Goal: Task Accomplishment & Management: Complete application form

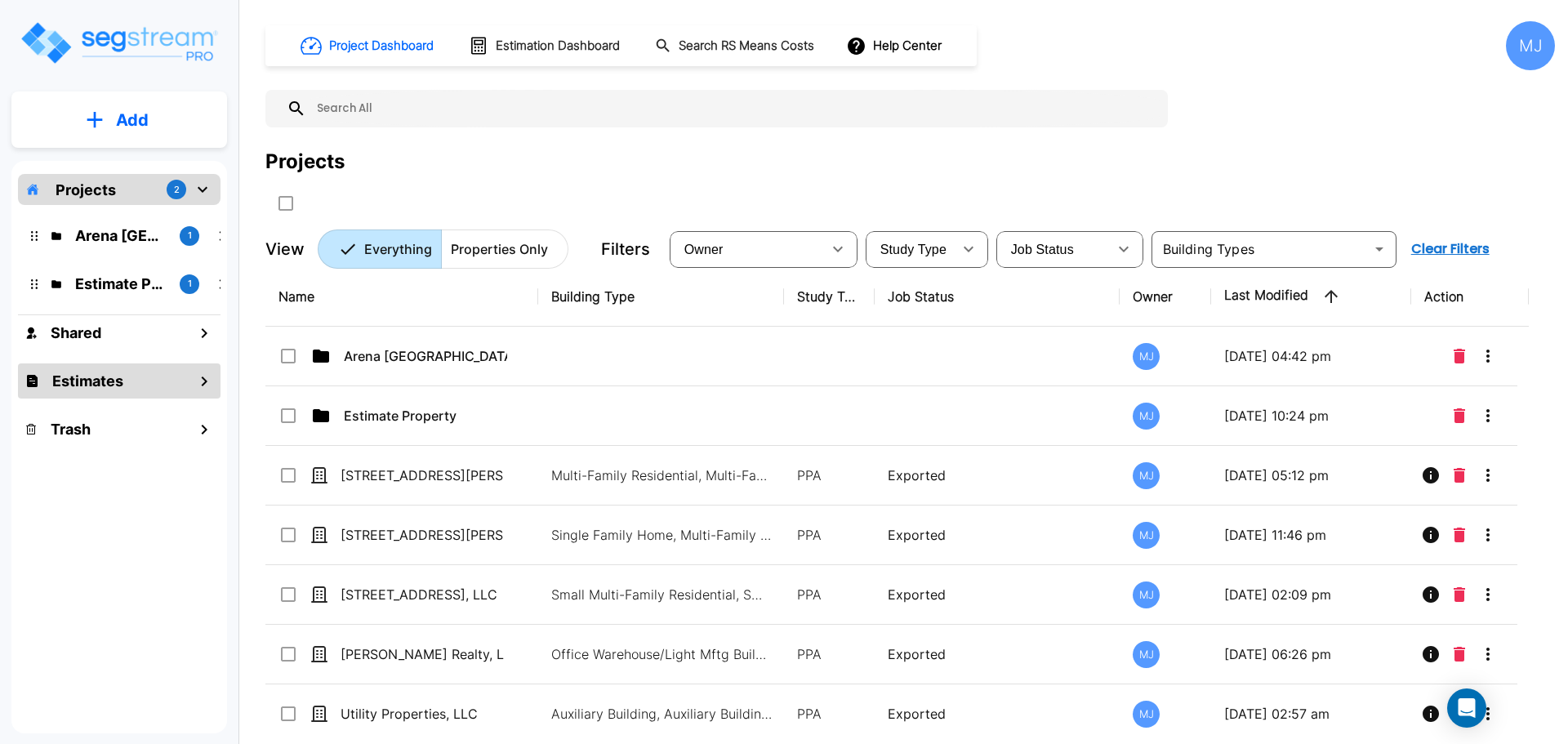
click at [73, 378] on h1 "Estimates" at bounding box center [88, 381] width 71 height 22
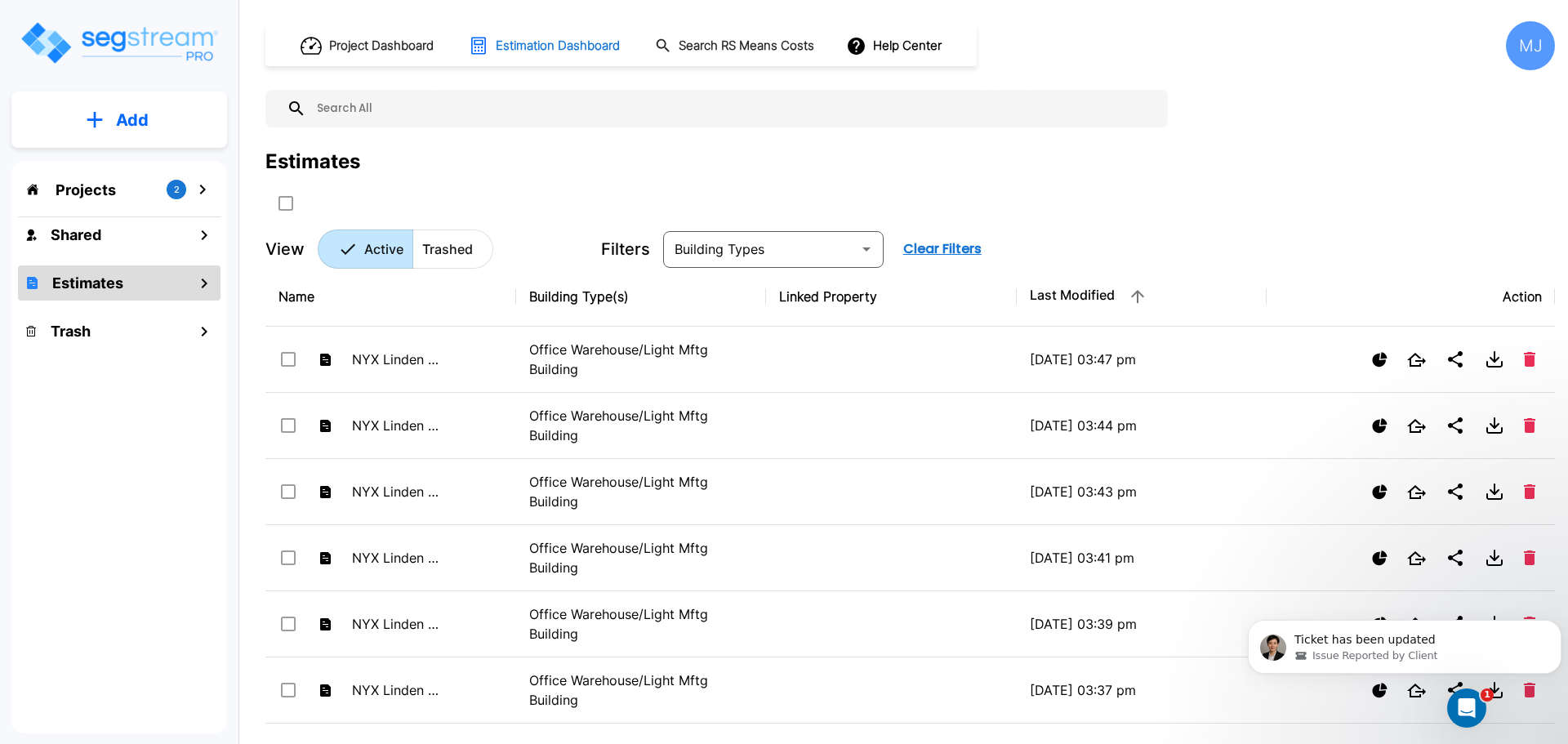
click at [569, 47] on h1 "Estimation Dashboard" at bounding box center [558, 46] width 124 height 19
click at [132, 121] on p "Add" at bounding box center [132, 120] width 32 height 25
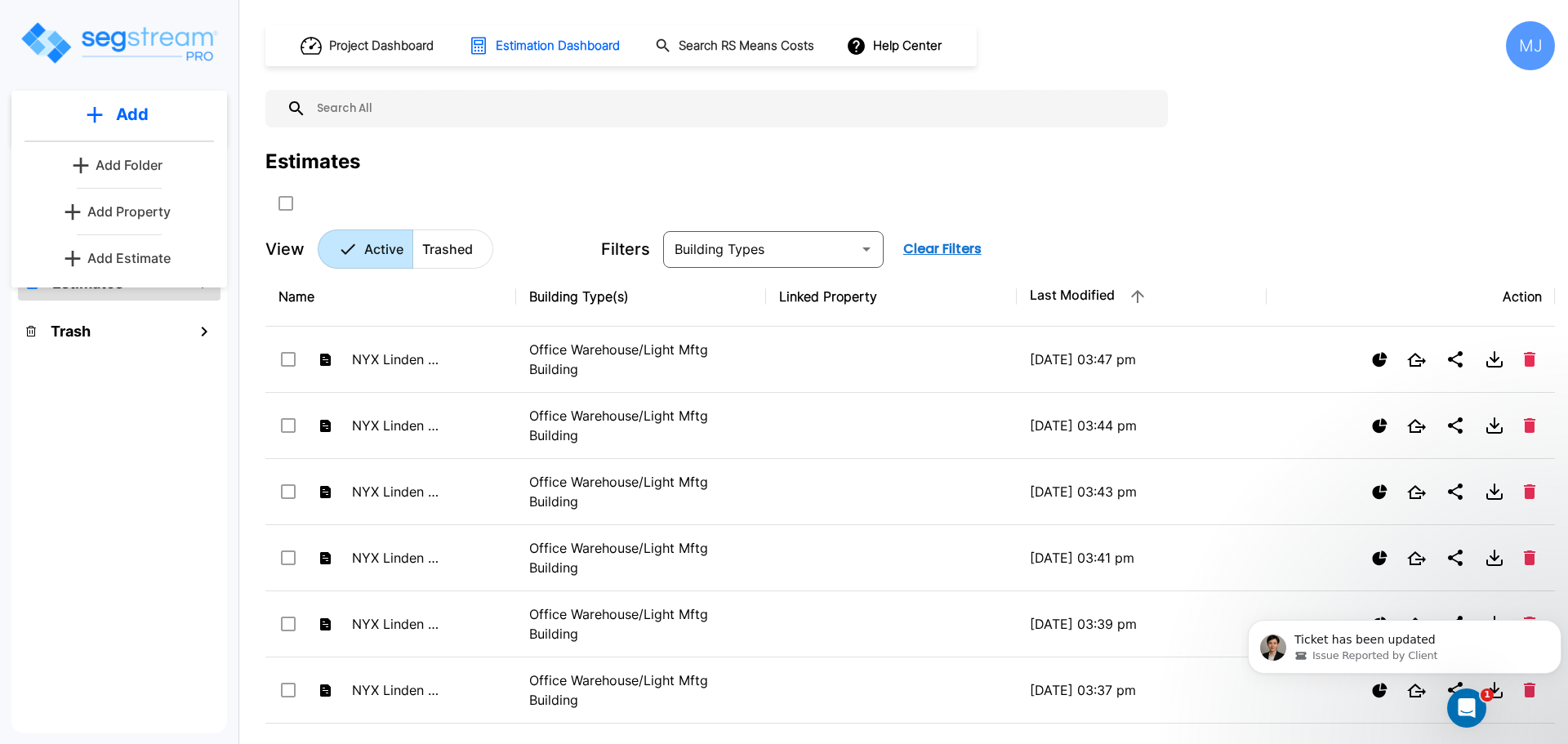
click at [127, 257] on p "Add Estimate" at bounding box center [129, 258] width 83 height 20
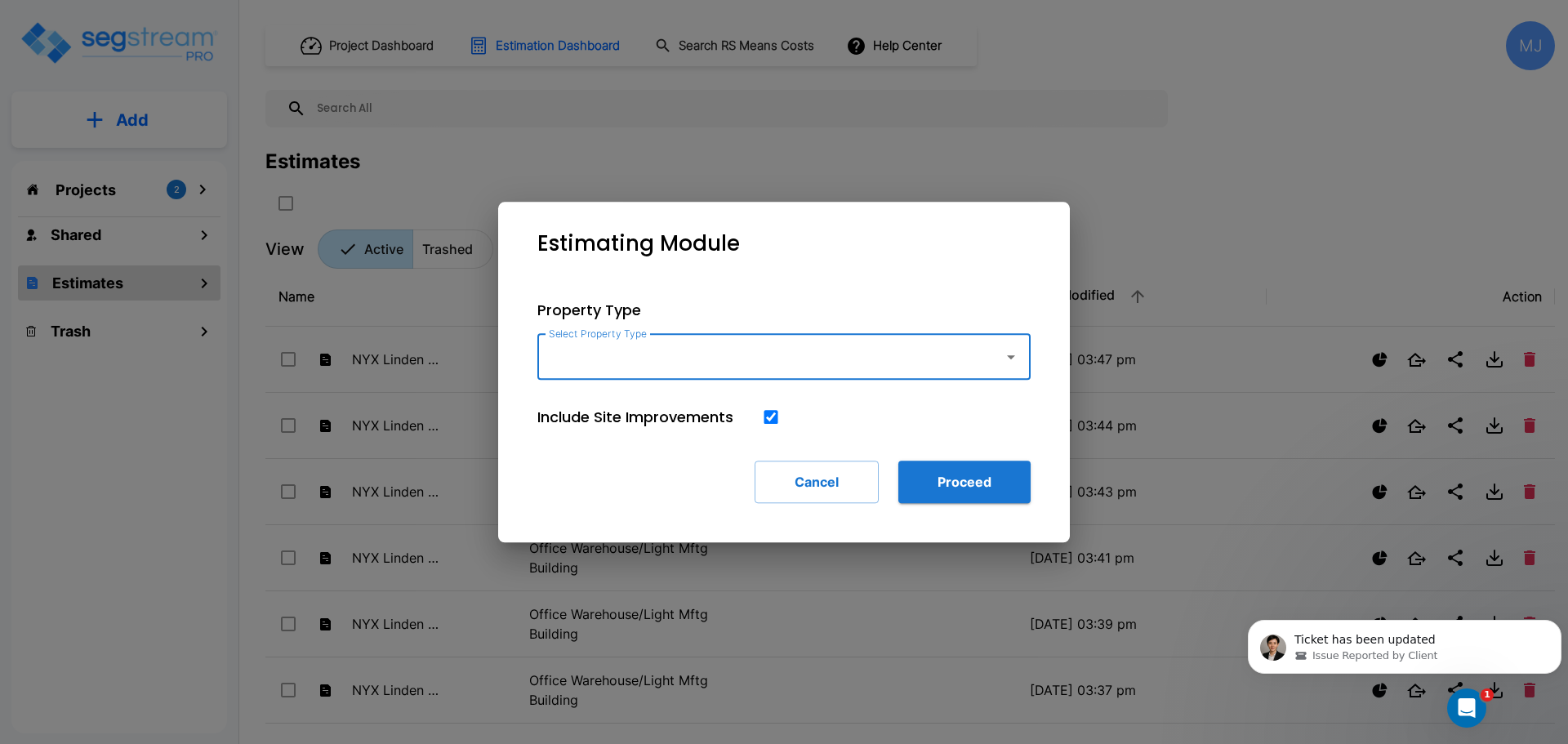
click at [1018, 354] on icon "button" at bounding box center [1010, 356] width 20 height 20
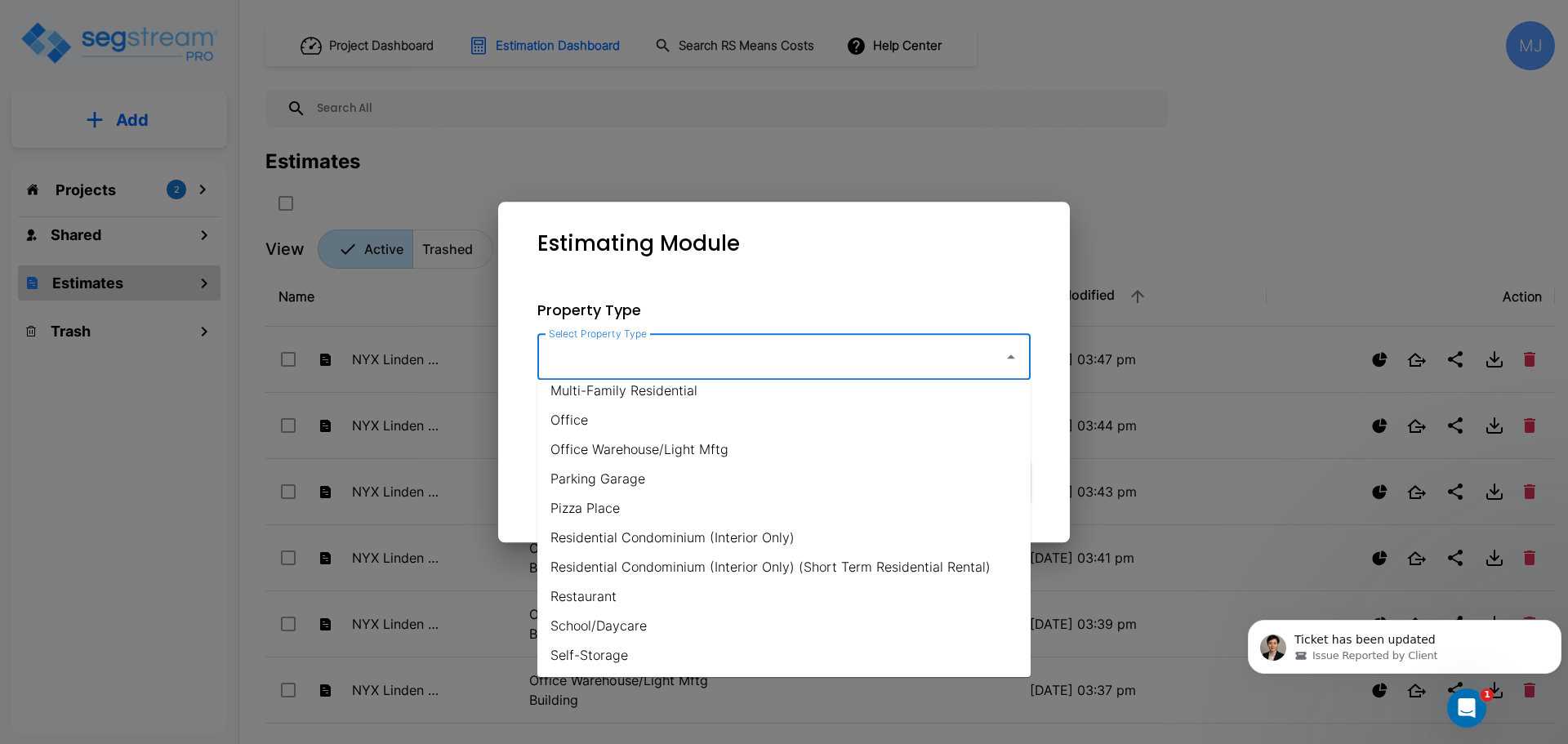
scroll to position [980, 0]
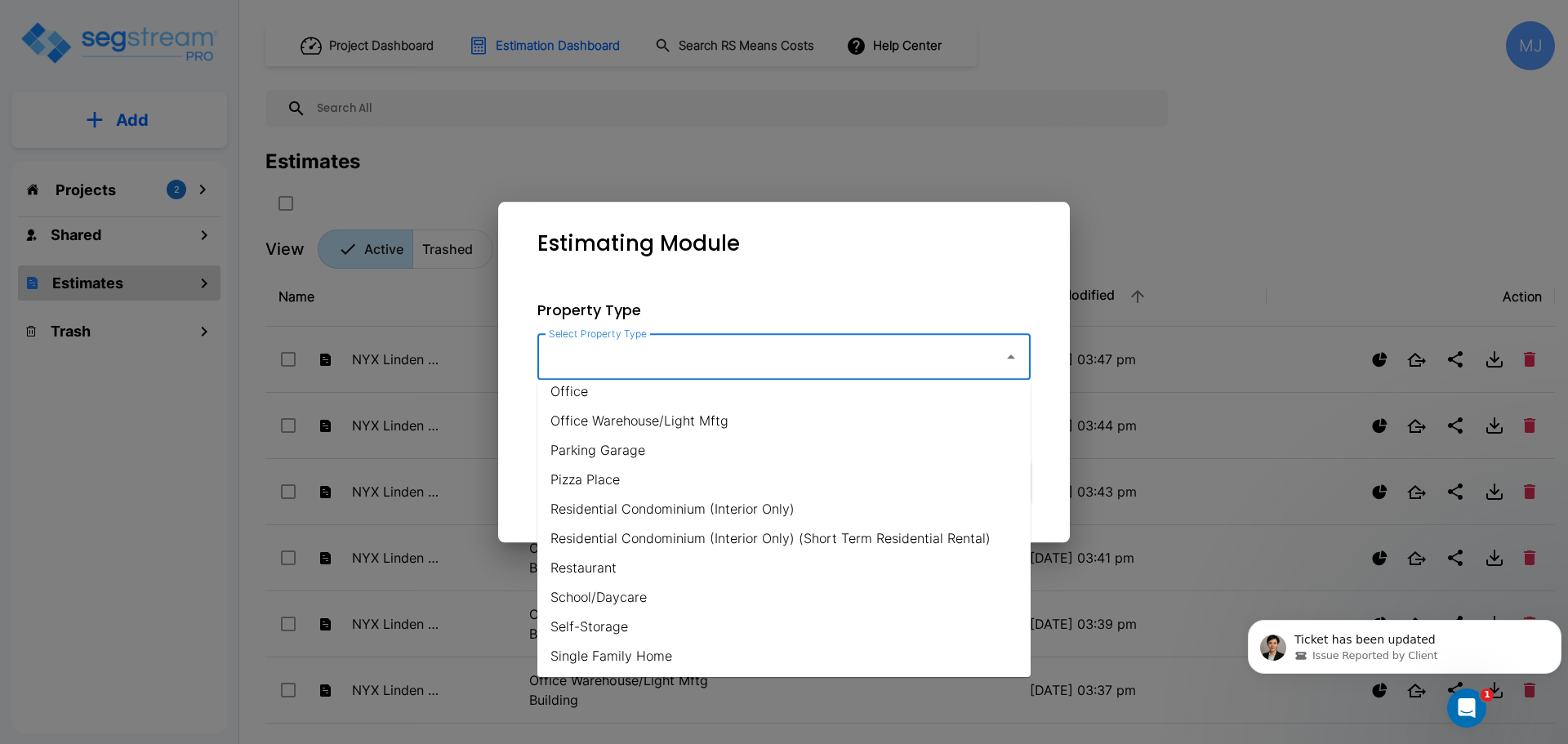
click at [691, 418] on li "Office Warehouse/Light Mftg" at bounding box center [784, 421] width 493 height 30
type input "Office Warehouse/Light Mftg"
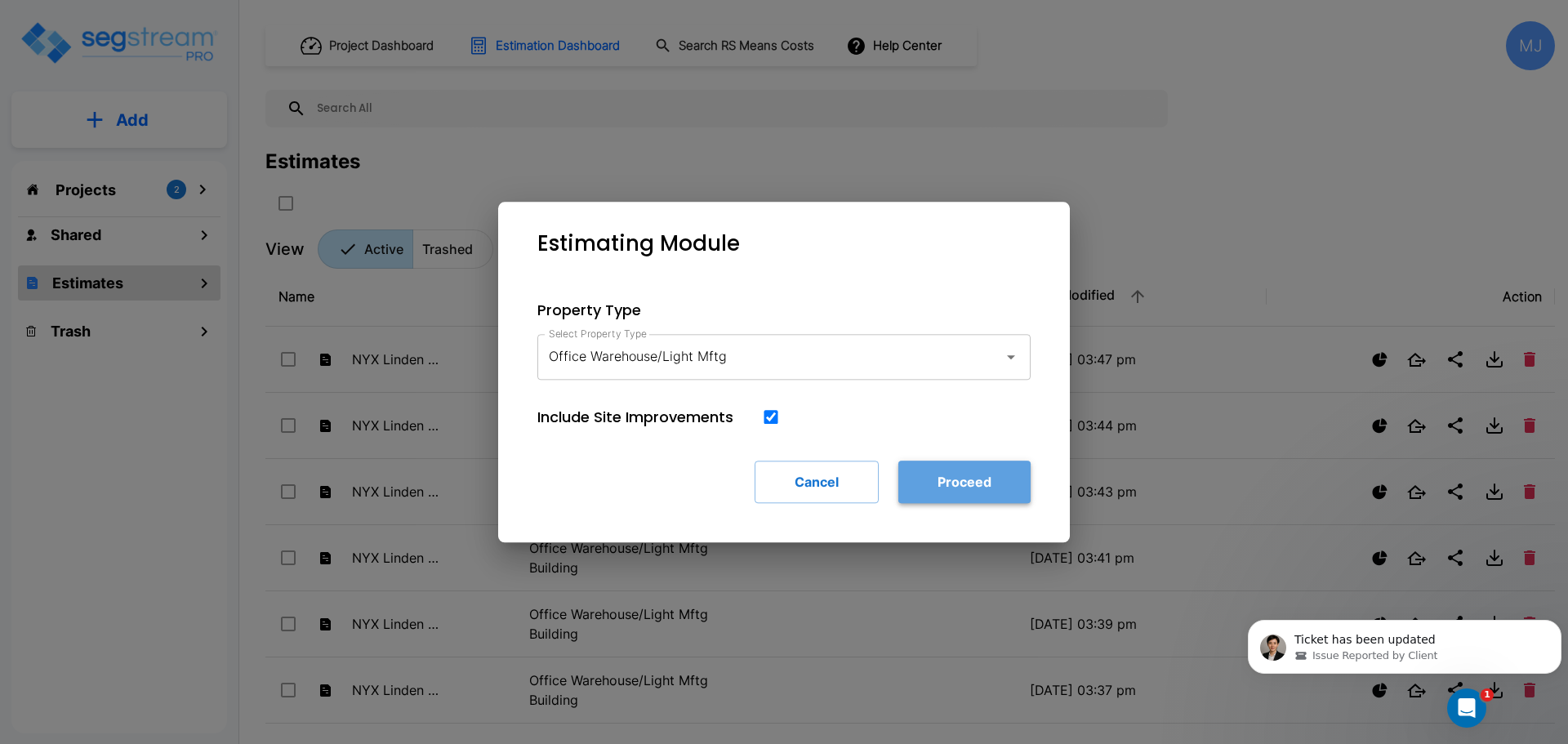
click at [976, 484] on button "Proceed" at bounding box center [965, 482] width 133 height 43
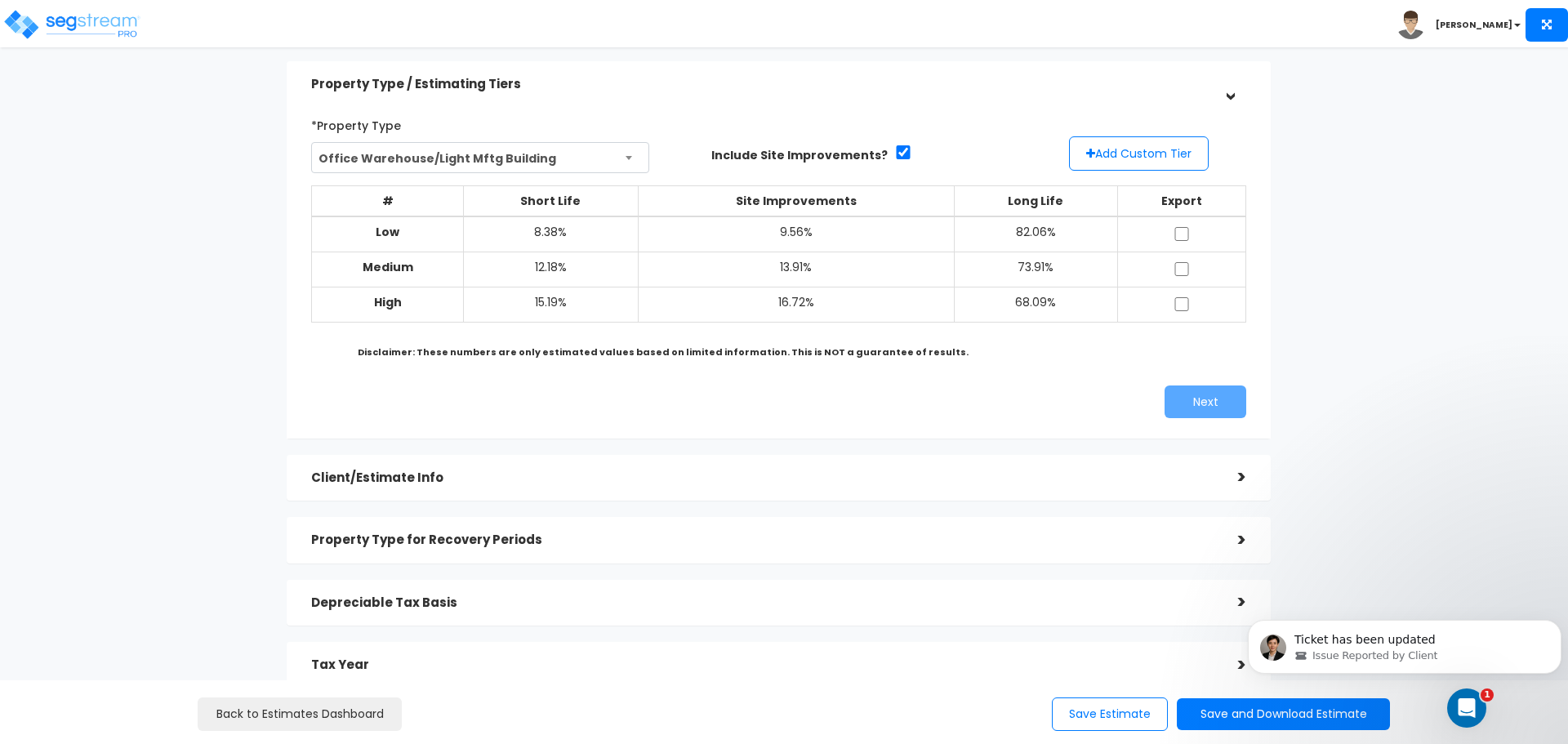
scroll to position [82, 0]
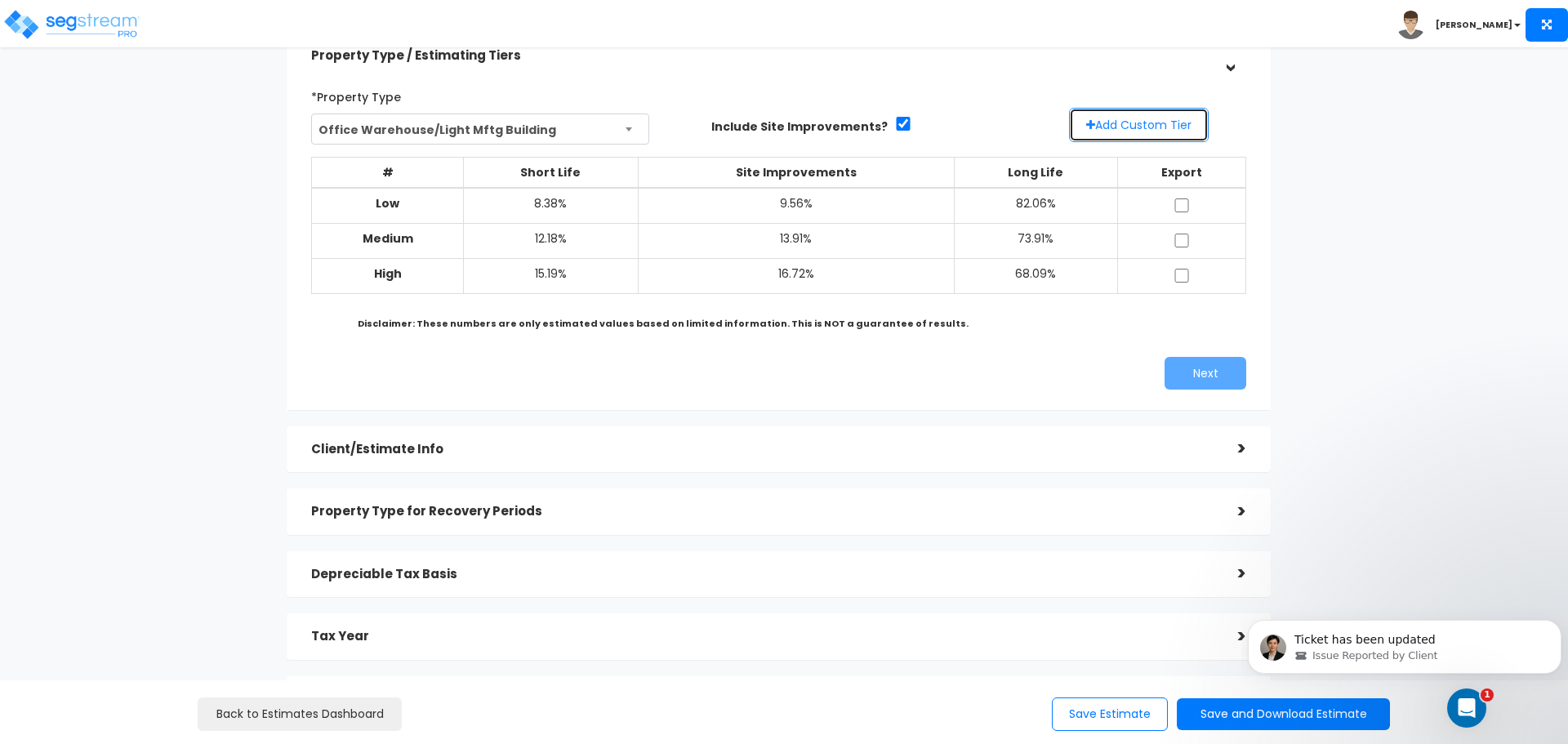
click at [1097, 125] on button "Add Custom Tier" at bounding box center [1139, 125] width 139 height 34
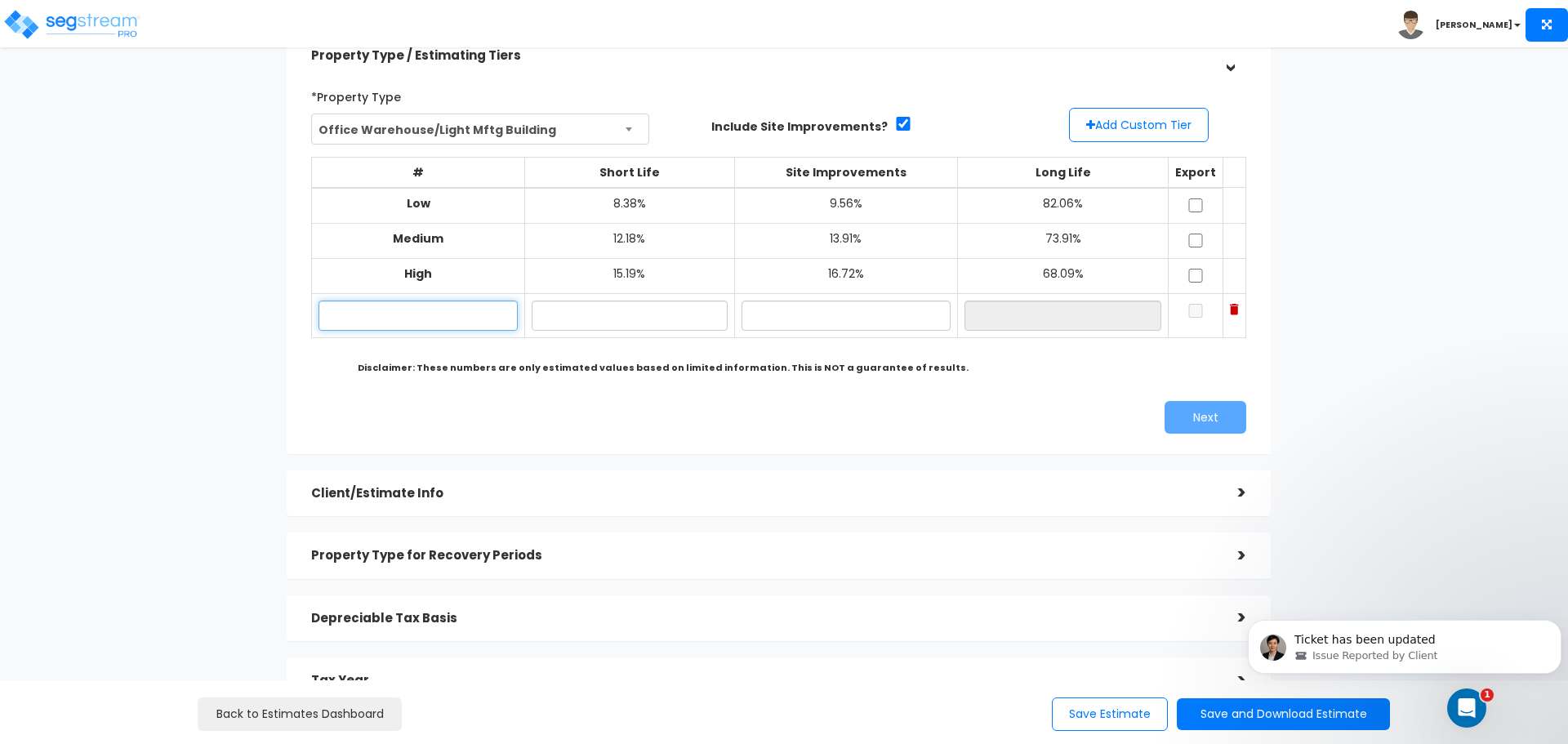
click at [447, 323] on input "text" at bounding box center [418, 316] width 199 height 31
type input "Historical"
click at [623, 318] on input "text" at bounding box center [630, 316] width 195 height 31
click at [622, 314] on input "text" at bounding box center [630, 316] width 195 height 31
type input "25.80%"
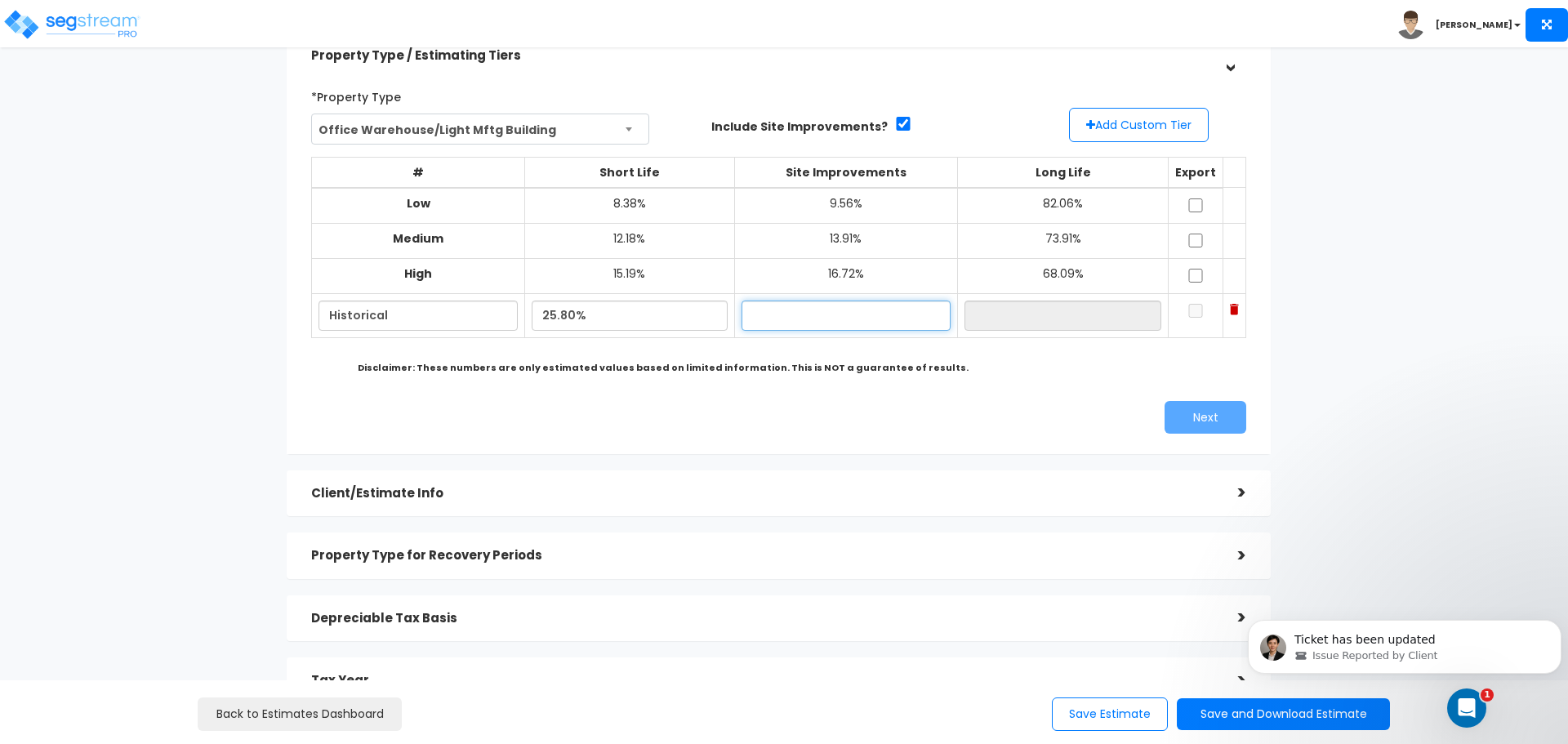
click at [862, 330] on input "text" at bounding box center [846, 316] width 209 height 31
click at [790, 316] on input "text" at bounding box center [846, 316] width 209 height 31
paste input "12.5%"
type input "12.50%"
type input "61.70%"
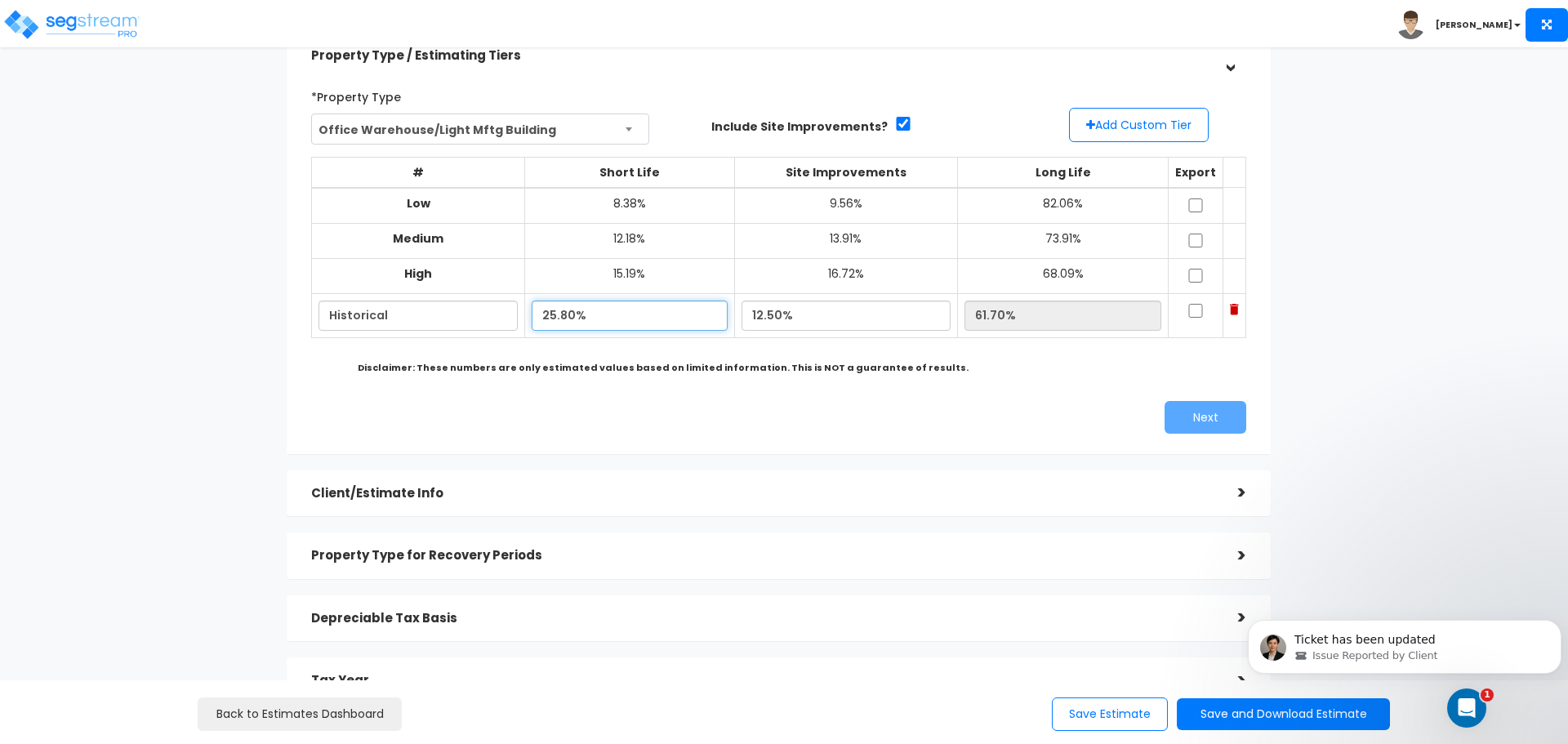
drag, startPoint x: 600, startPoint y: 315, endPoint x: 480, endPoint y: 310, distance: 120.1
click at [480, 310] on tr "Historical 25.80% 12.50% 61.70%" at bounding box center [778, 315] width 934 height 44
paste input "25.8%"
type input "25.80%"
click at [1039, 317] on input "61.70%" at bounding box center [1063, 316] width 197 height 31
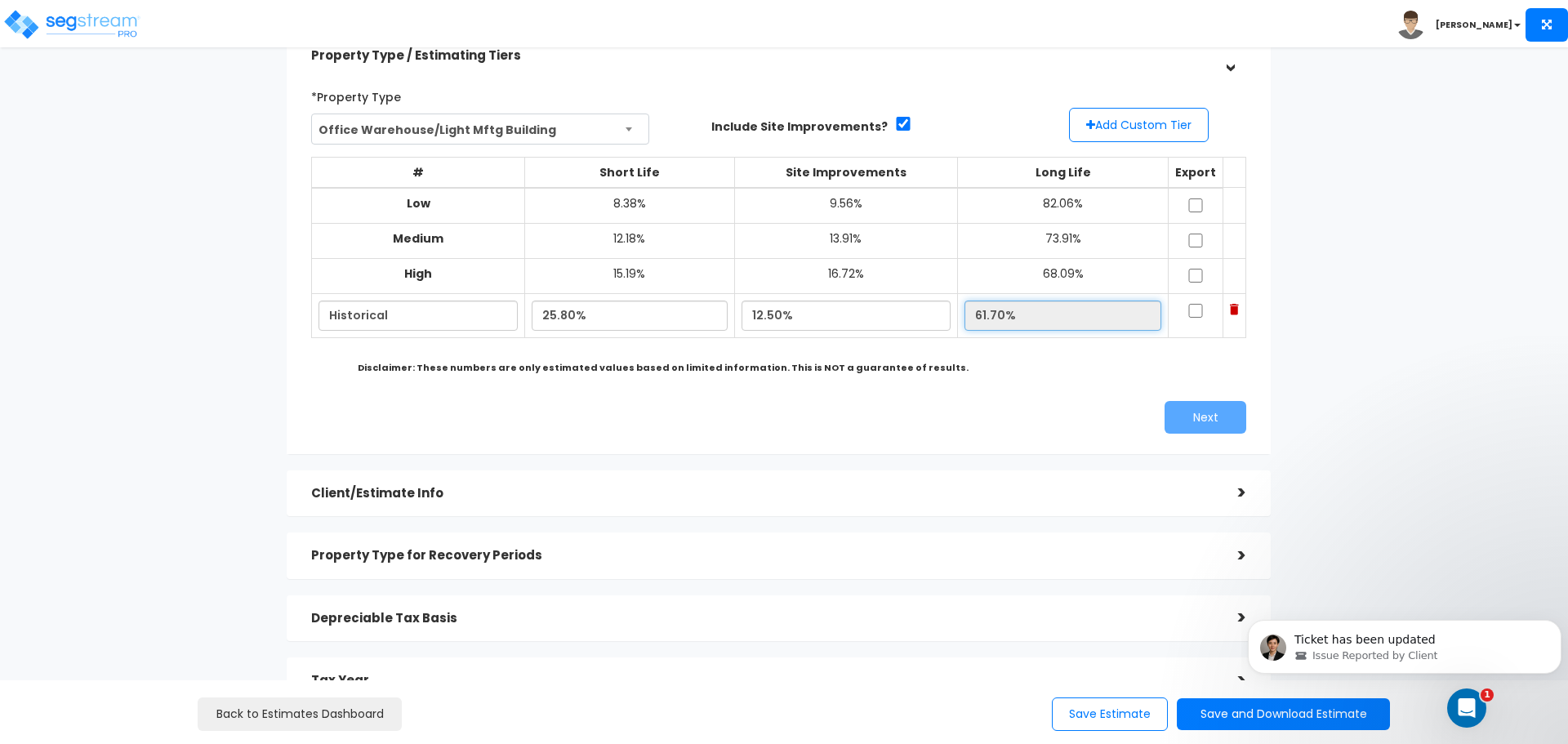
drag, startPoint x: 1039, startPoint y: 317, endPoint x: 940, endPoint y: 317, distance: 99.0
click at [940, 317] on tr "Historical 25.80% 12.50% 61.70%" at bounding box center [778, 315] width 934 height 44
click at [1503, 316] on div "Estimates > Estimating Module Property Type / Estimating Tiers > *Property Type…" at bounding box center [784, 459] width 1568 height 940
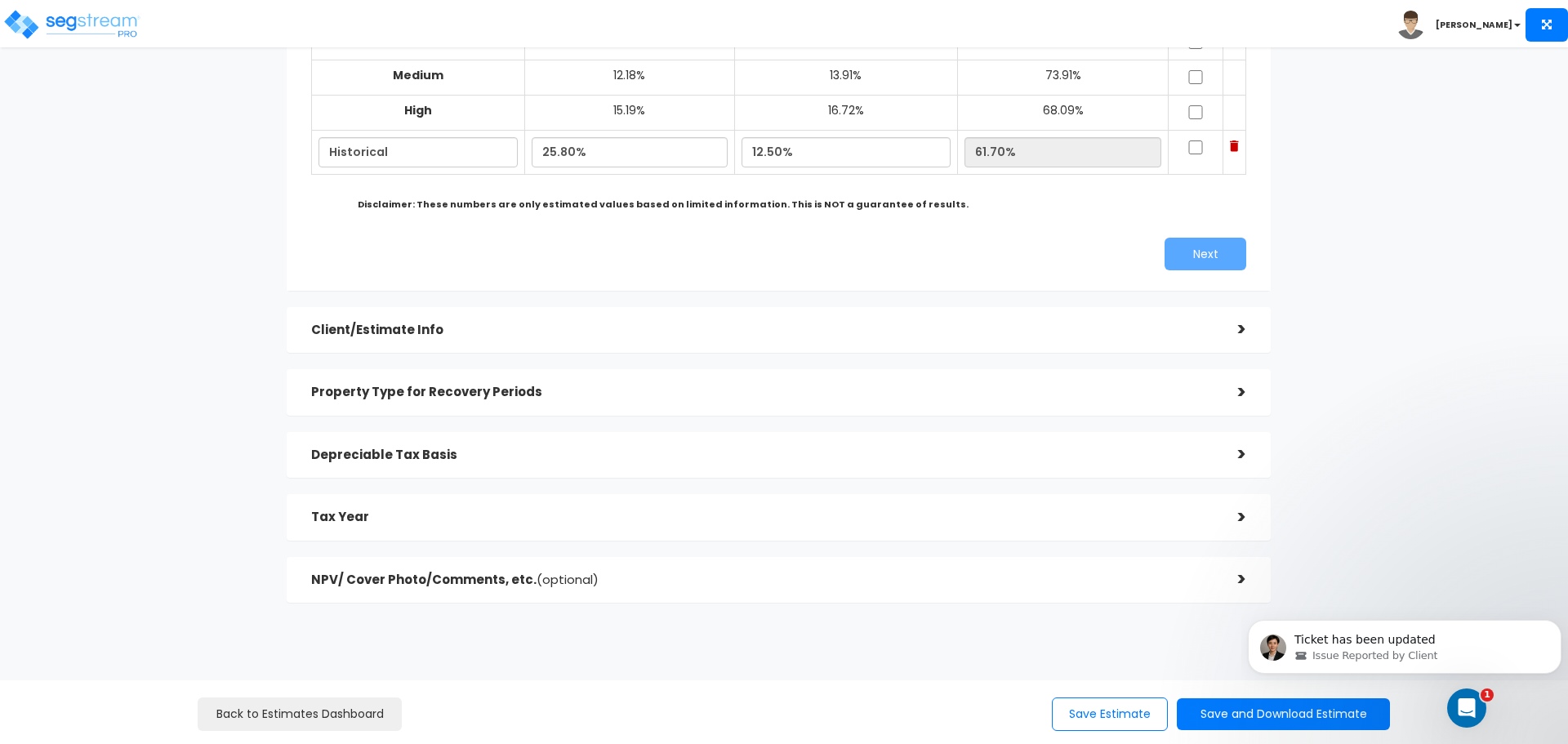
click at [1237, 331] on div ">" at bounding box center [1230, 330] width 32 height 26
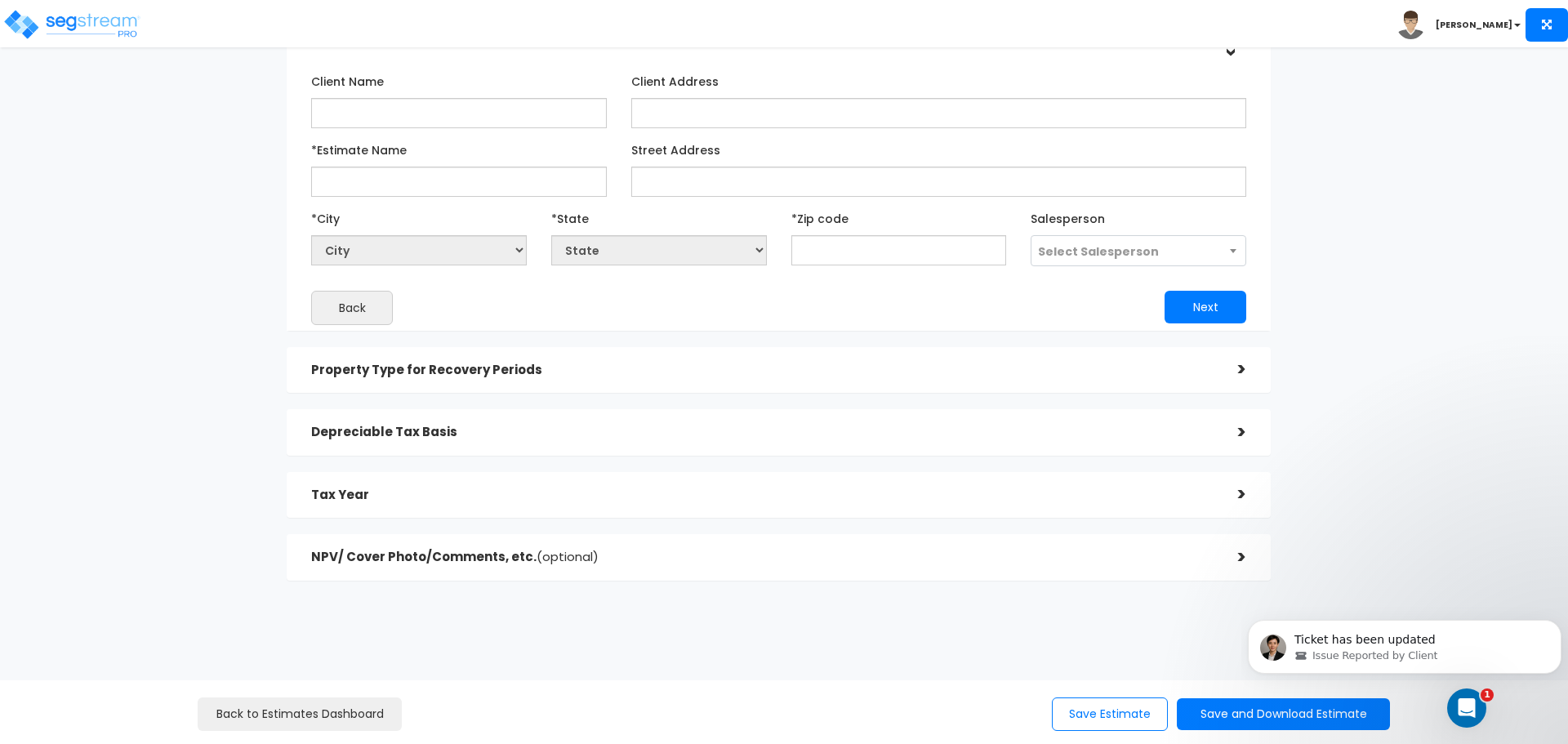
scroll to position [168, 0]
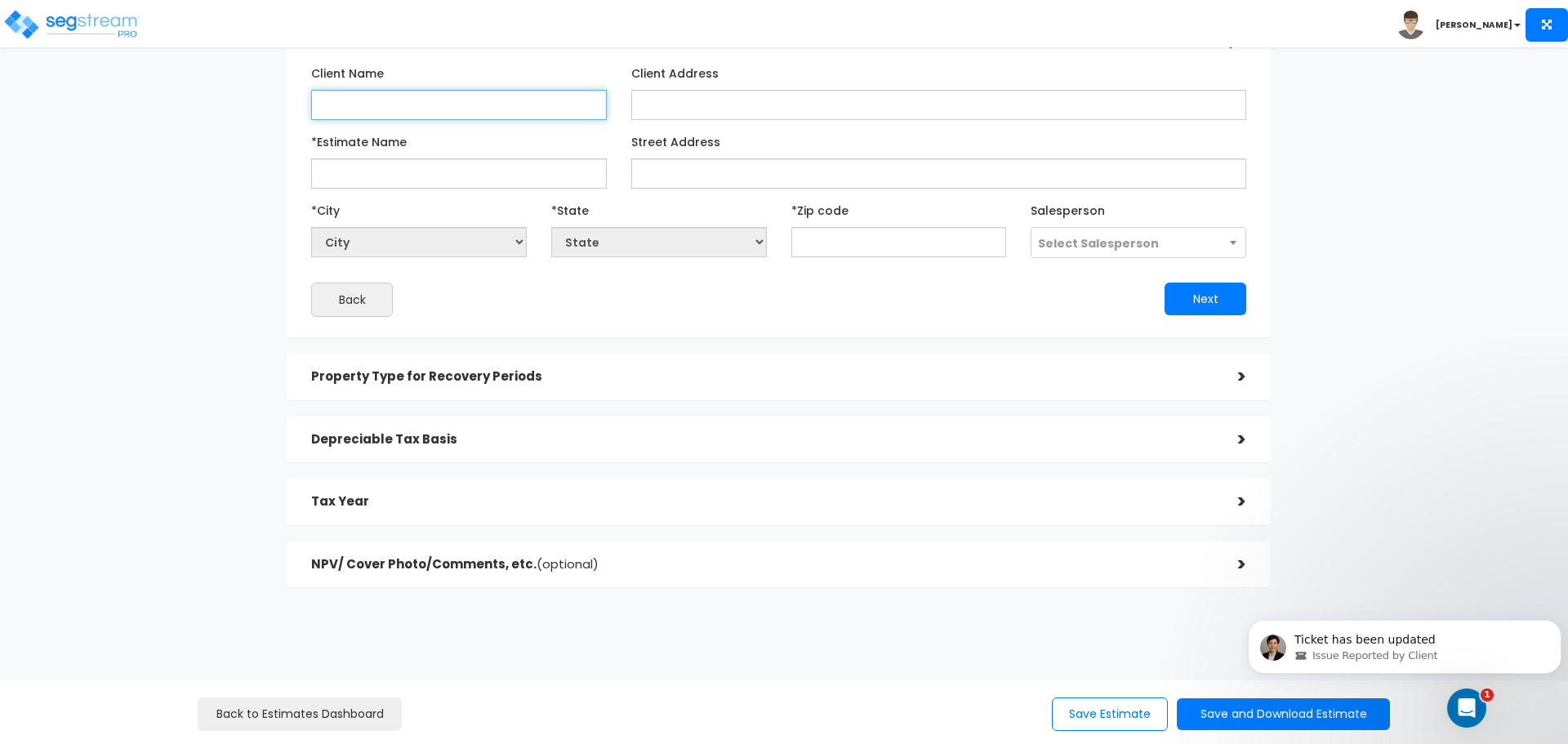
click at [415, 111] on input "Client Name" at bounding box center [459, 105] width 296 height 31
type input "MASH Holdings, LLC"
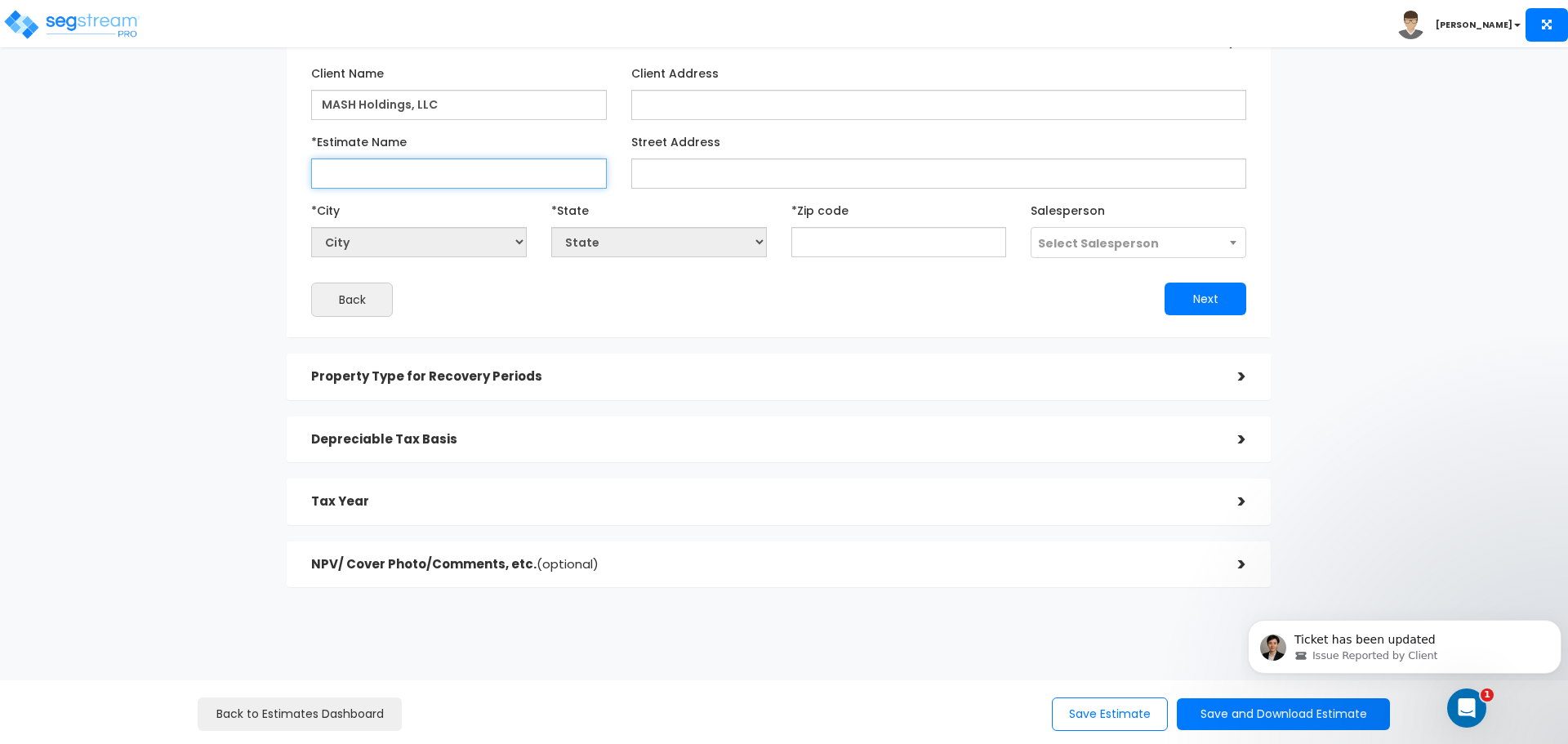
click at [421, 165] on input "*Estimate Name" at bounding box center [459, 173] width 296 height 31
type input "MASH Holdings"
click at [875, 236] on input "text" at bounding box center [899, 242] width 216 height 31
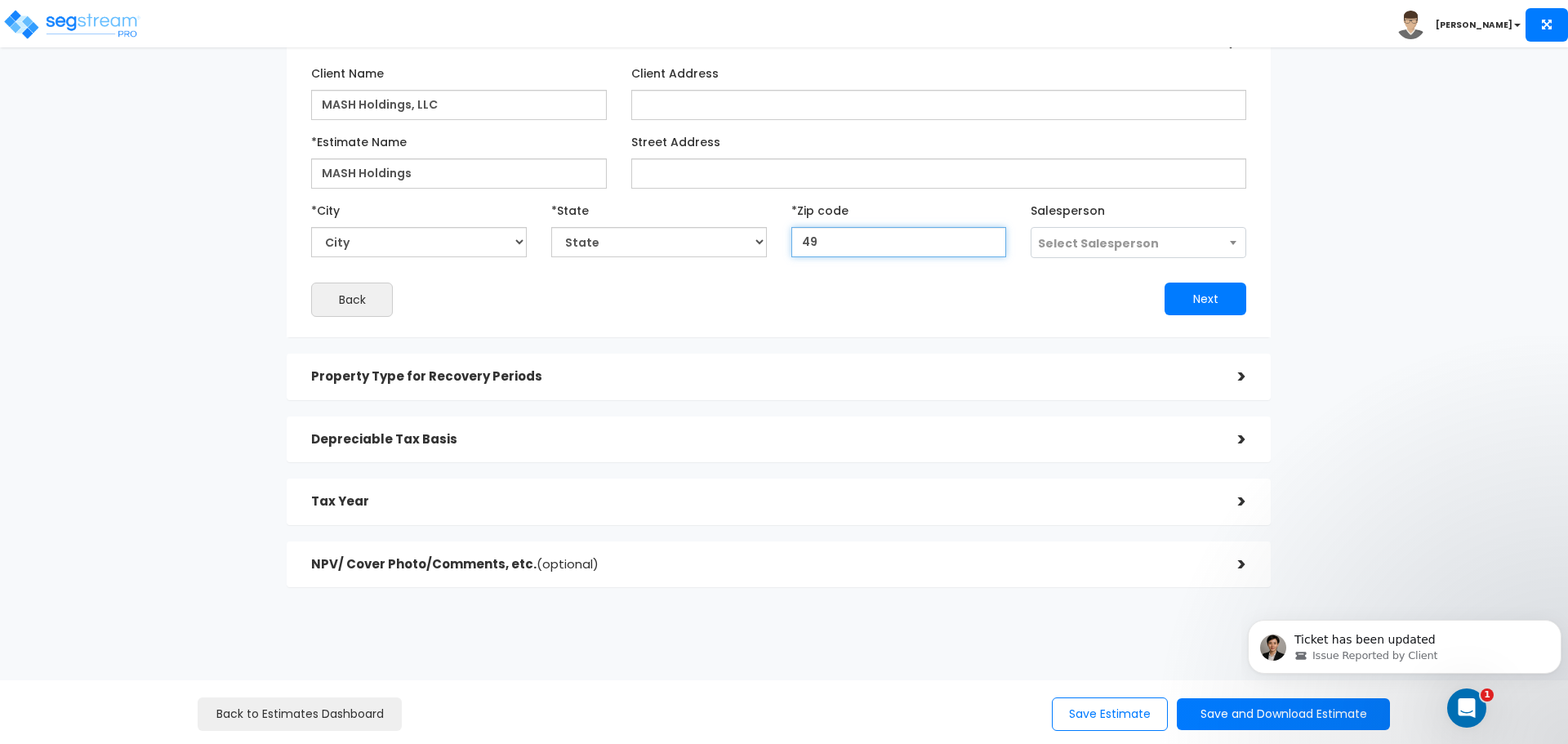
type input "494"
select select "MI"
type input "49423"
click at [891, 302] on div "Next" at bounding box center [1019, 298] width 479 height 32
click at [650, 382] on h5 "Property Type for Recovery Periods" at bounding box center [762, 377] width 903 height 14
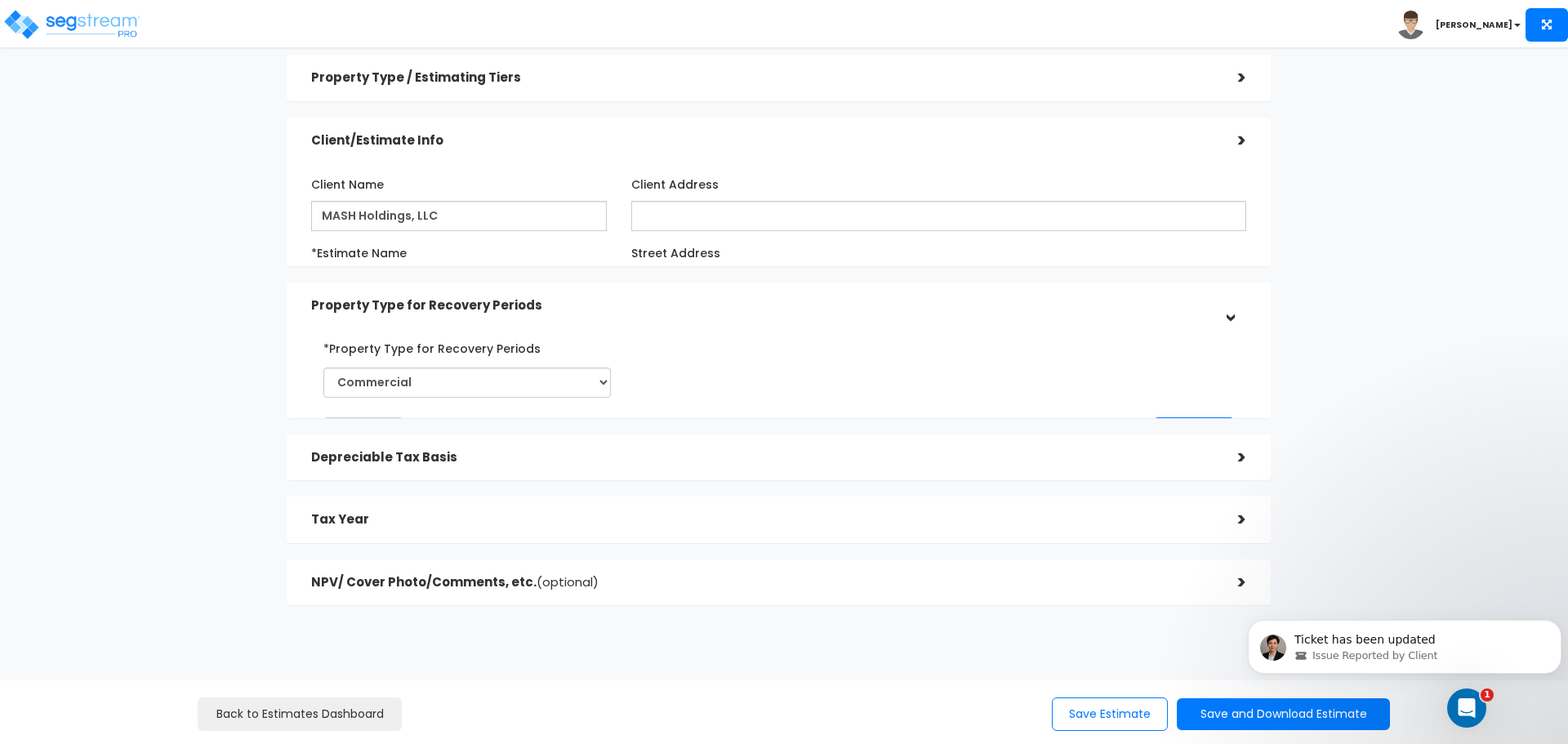
scroll to position [34, 0]
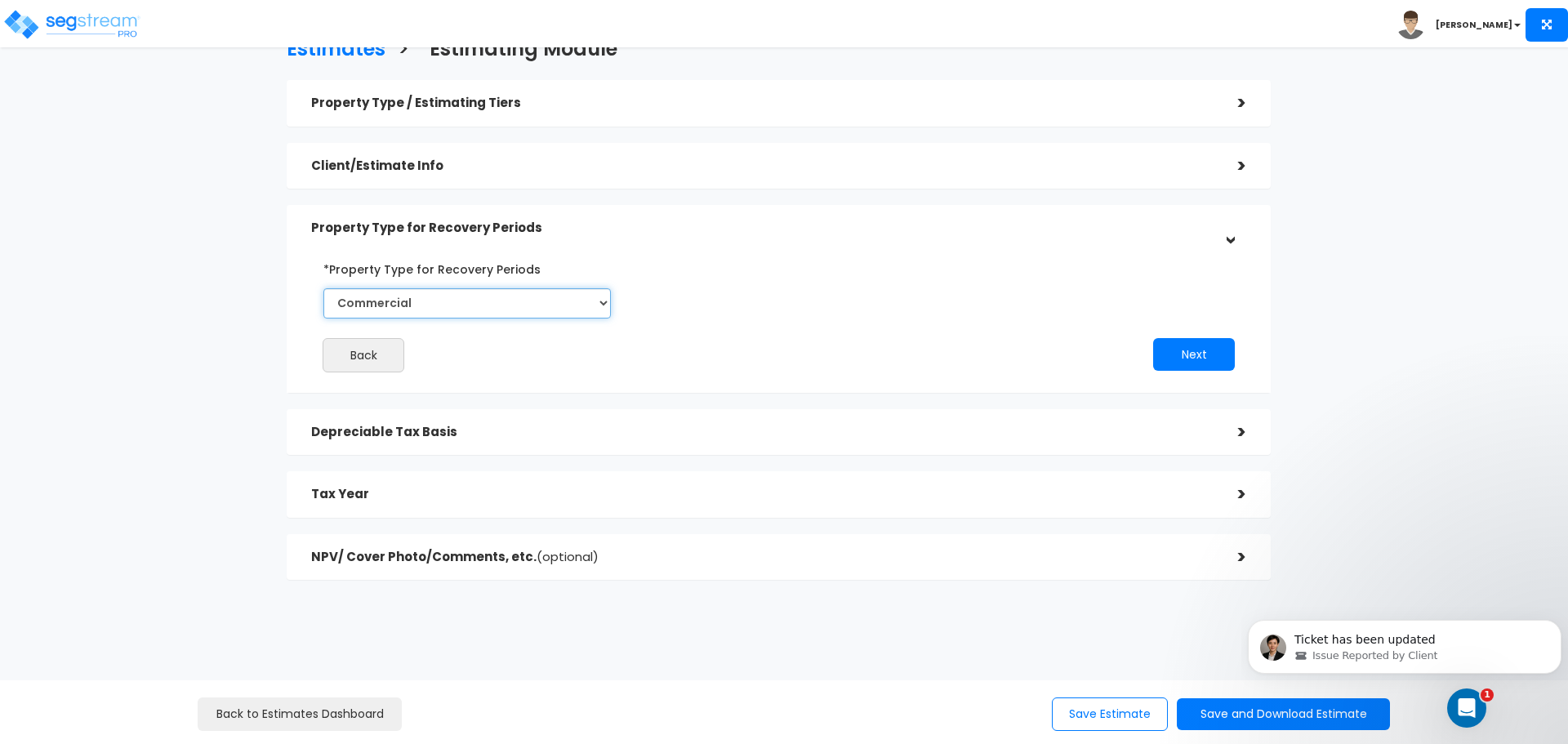
click at [604, 298] on select "Commercial Residential" at bounding box center [467, 304] width 287 height 31
click at [643, 437] on h5 "Depreciable Tax Basis" at bounding box center [762, 433] width 903 height 14
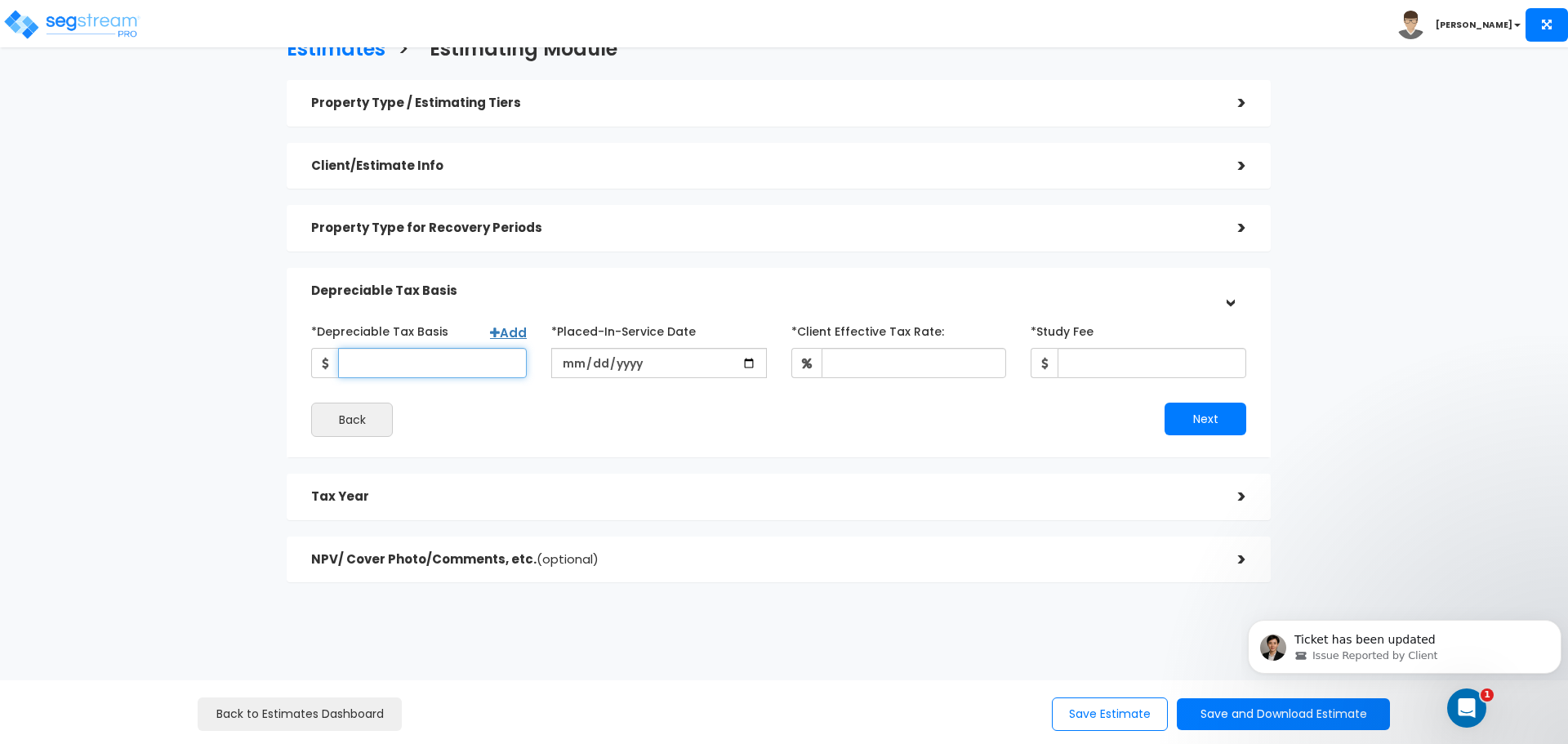
click at [444, 361] on input "*Depreciable Tax Basis" at bounding box center [433, 363] width 189 height 31
type input "2,343,089"
click at [652, 368] on input "date" at bounding box center [659, 363] width 216 height 31
type input "2018-03-01"
click at [735, 423] on div "Back" at bounding box center [539, 420] width 479 height 34
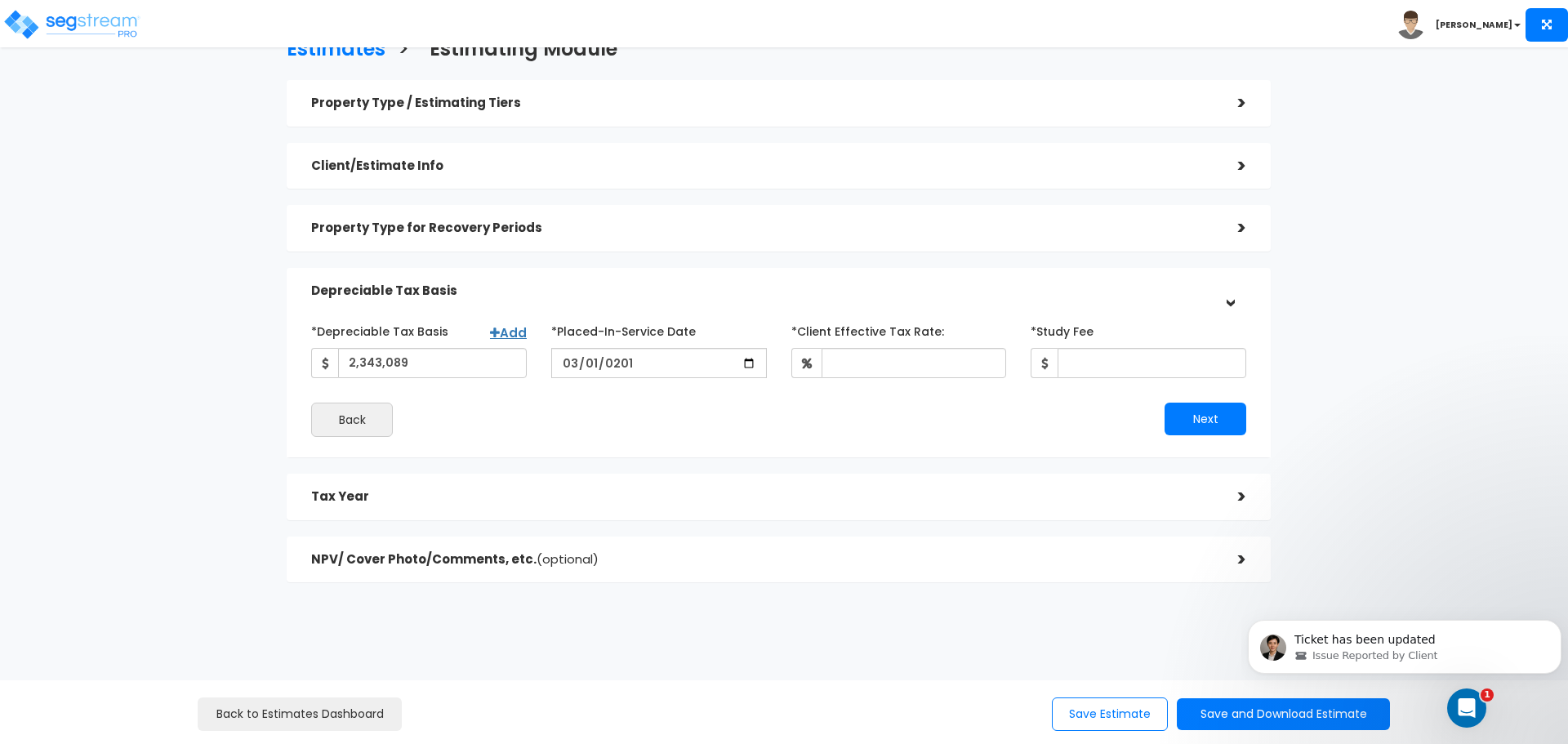
scroll to position [37, 0]
click at [1248, 99] on div "Property Type / Estimating Tiers >" at bounding box center [778, 100] width 984 height 47
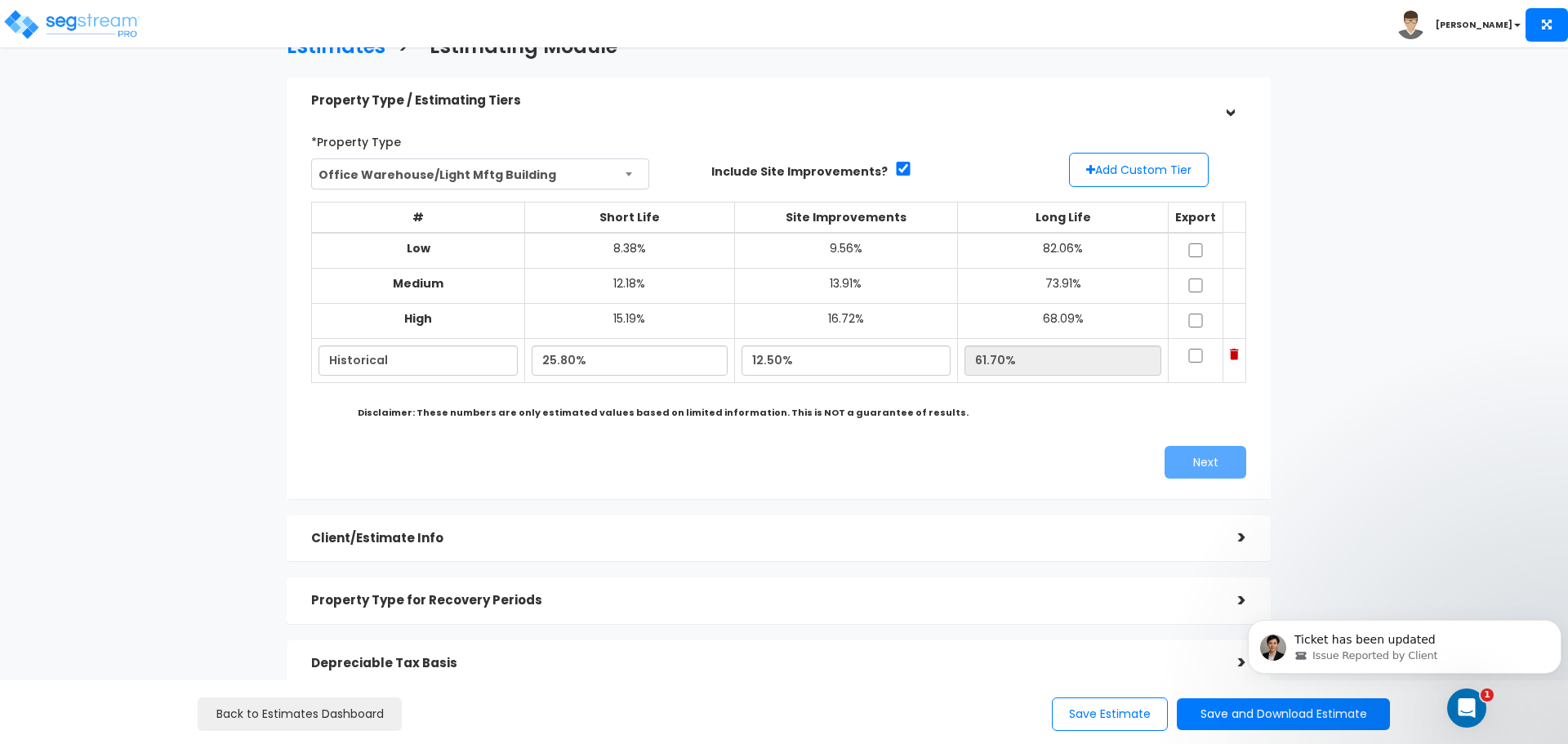
click at [1248, 99] on div "Property Type / Estimating Tiers >" at bounding box center [778, 100] width 984 height 47
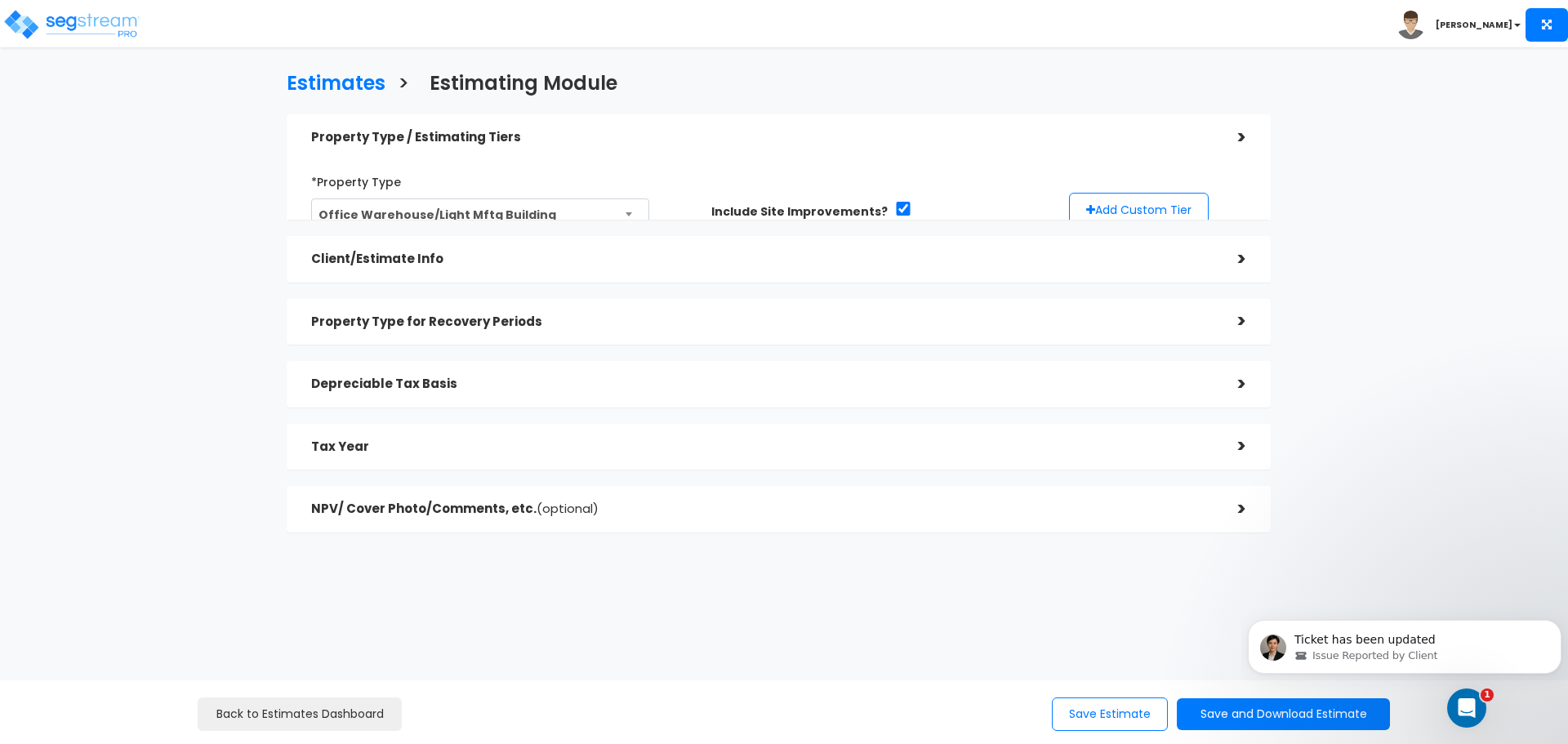
scroll to position [0, 0]
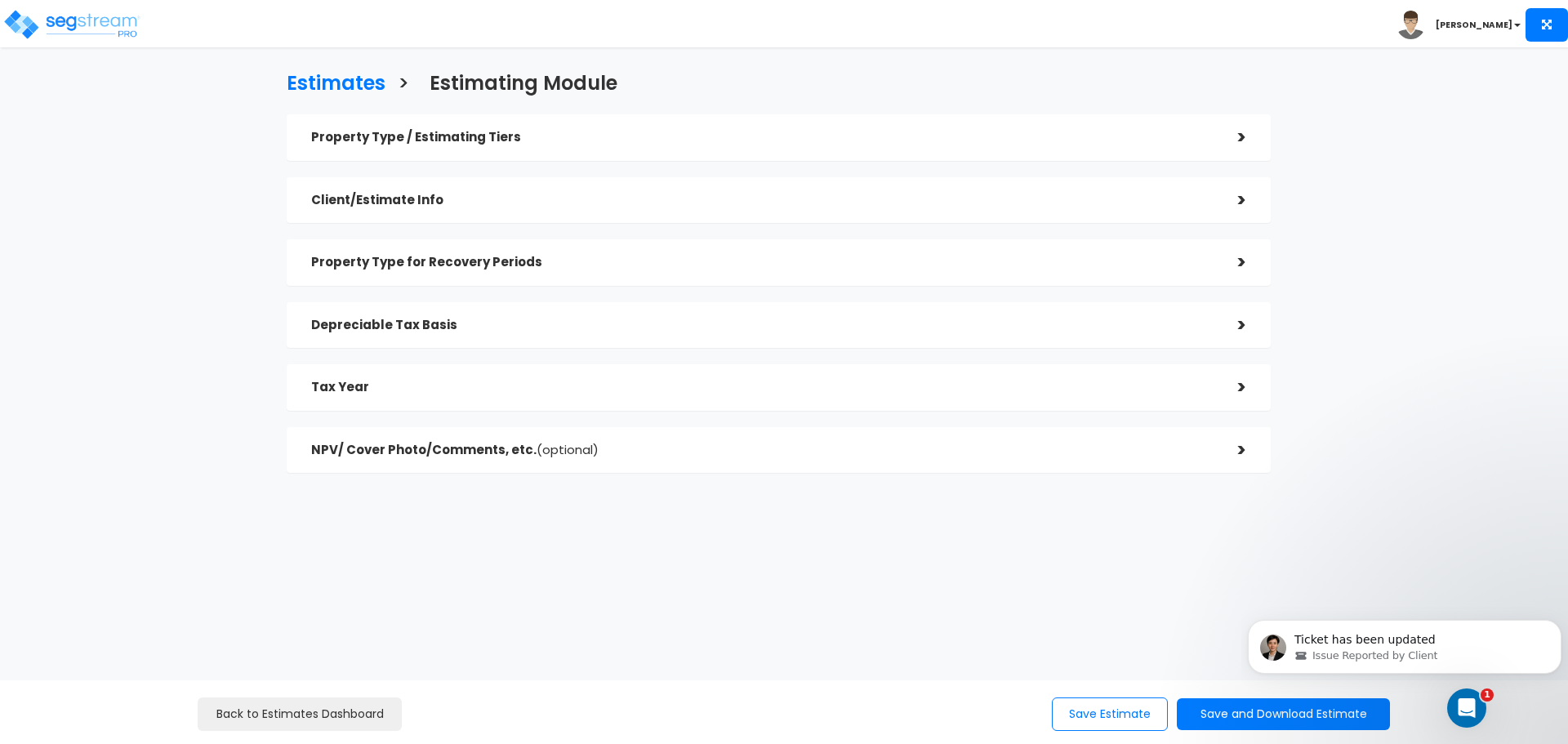
click at [1248, 99] on div "Estimates > Estimating Module" at bounding box center [778, 81] width 1009 height 50
click at [1243, 142] on div ">" at bounding box center [1230, 138] width 32 height 26
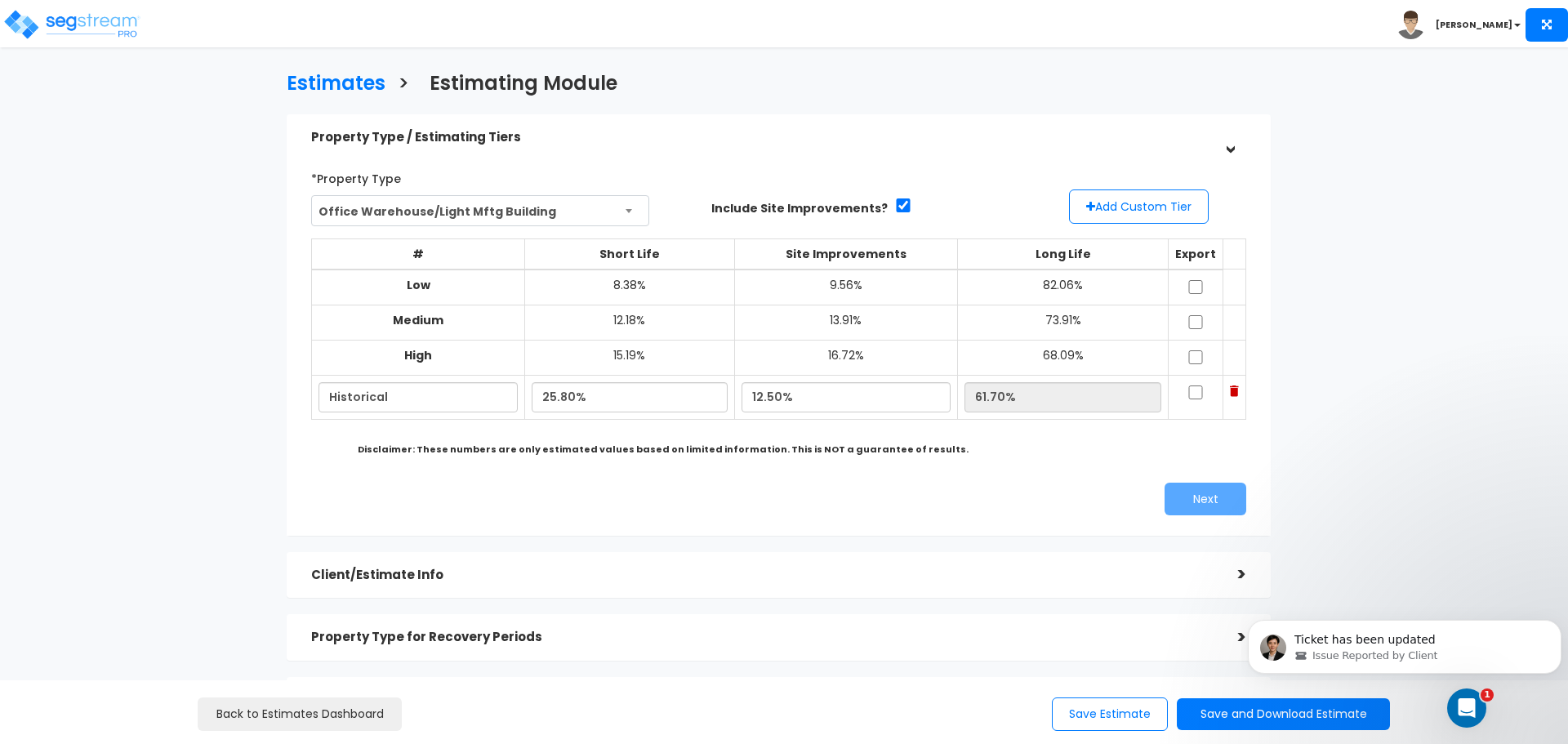
click at [1243, 142] on div ">" at bounding box center [1230, 138] width 25 height 32
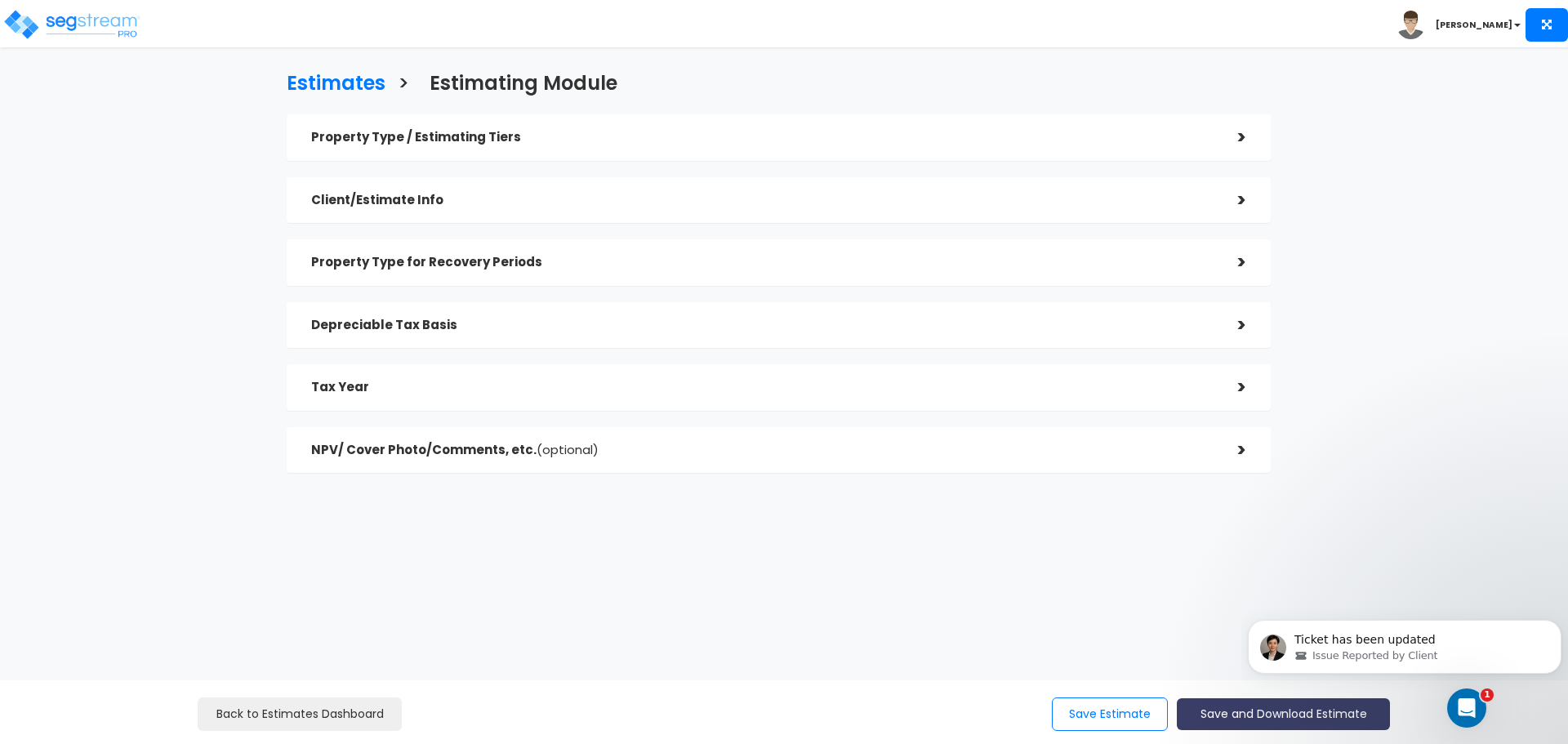
click at [1310, 715] on button "Save and Download Estimate" at bounding box center [1283, 714] width 213 height 31
click at [1237, 715] on button "Save and Download Estimate" at bounding box center [1283, 714] width 213 height 31
click at [1559, 624] on icon "Dismiss notification" at bounding box center [1557, 624] width 9 height 9
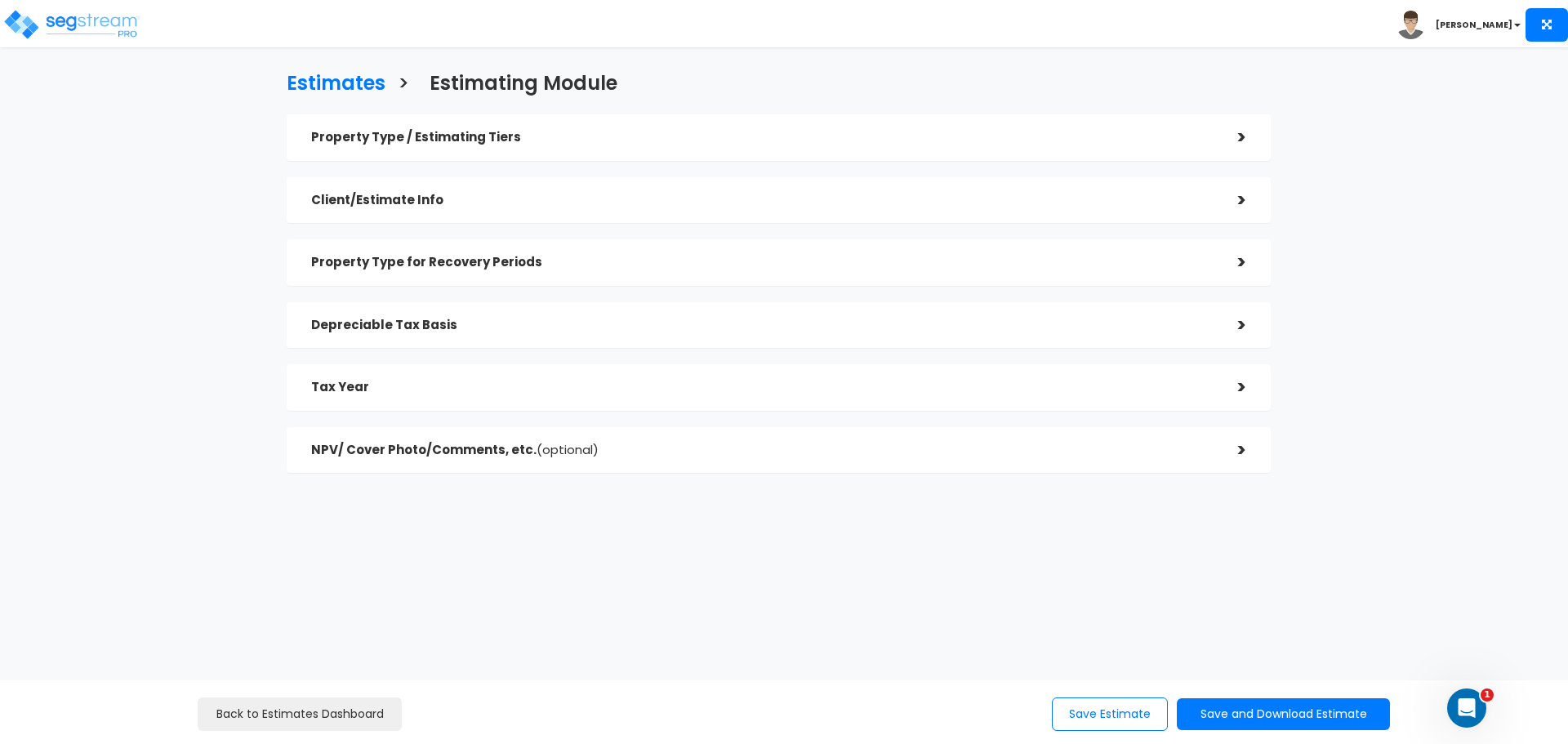
click at [1253, 129] on div "Property Type / Estimating Tiers >" at bounding box center [778, 138] width 984 height 47
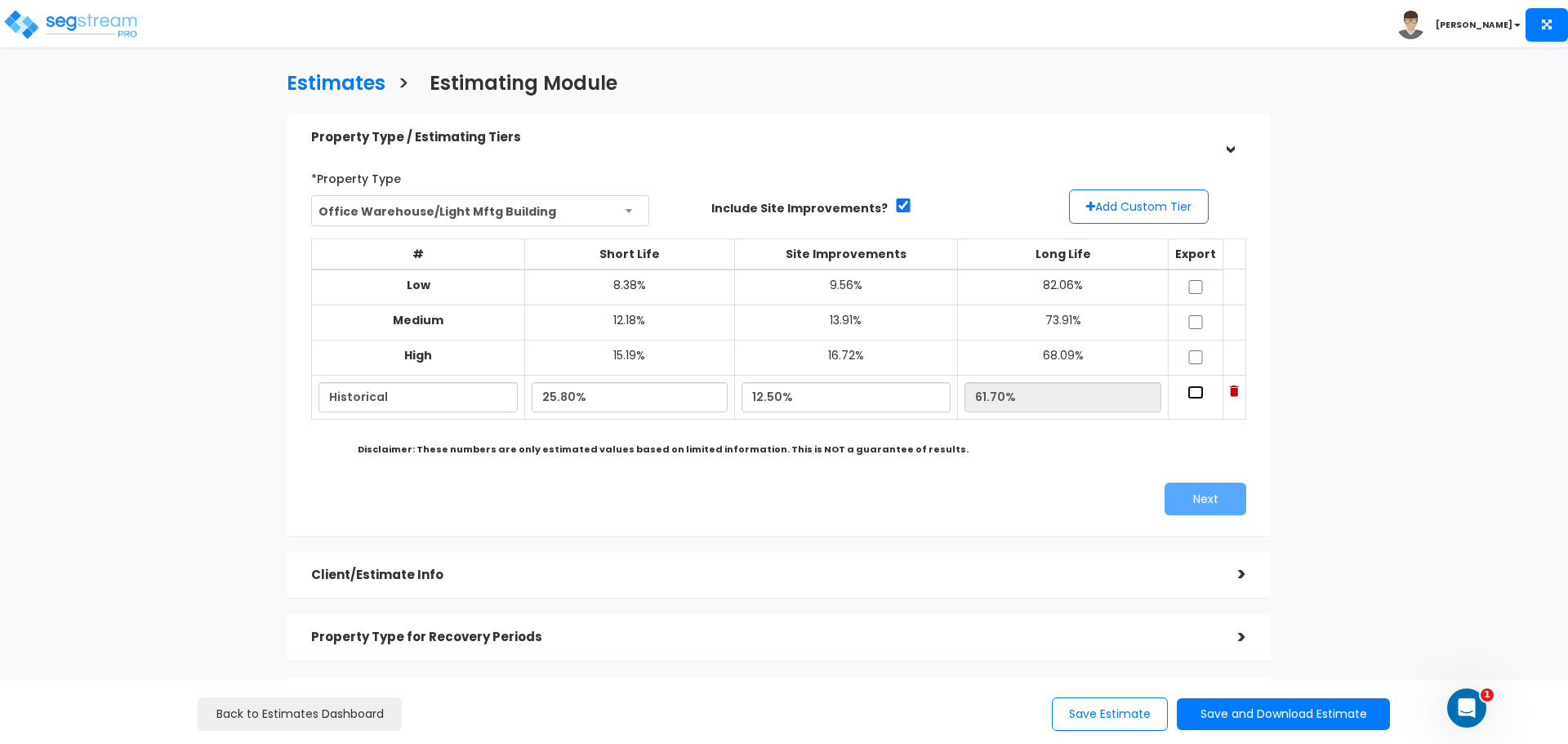
click at [1196, 389] on input "checkbox" at bounding box center [1195, 393] width 16 height 14
checkbox input "true"
click at [1210, 501] on button "Next" at bounding box center [1205, 499] width 82 height 32
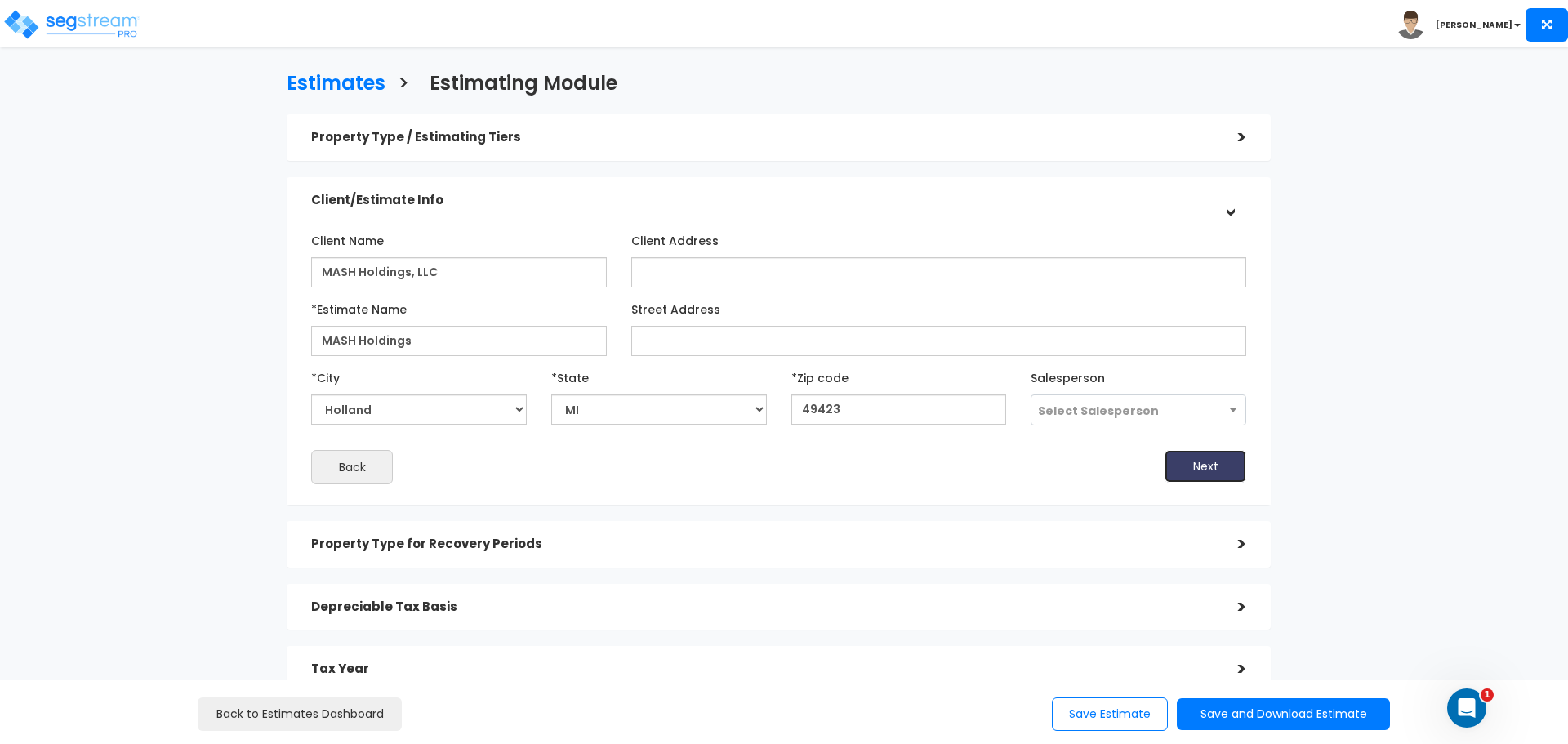
click at [1217, 471] on button "Next" at bounding box center [1205, 466] width 82 height 32
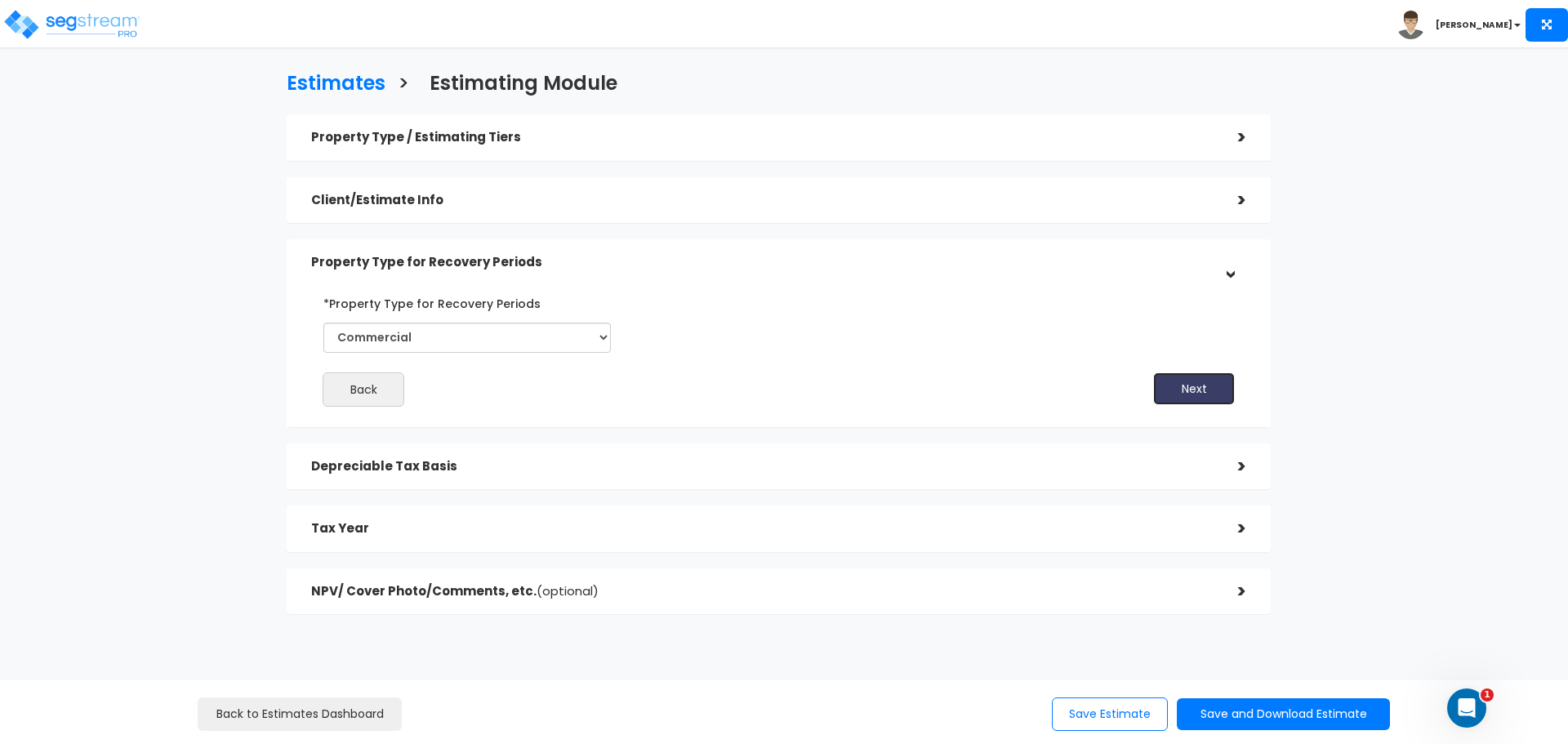
click at [1219, 387] on button "Next" at bounding box center [1194, 389] width 82 height 32
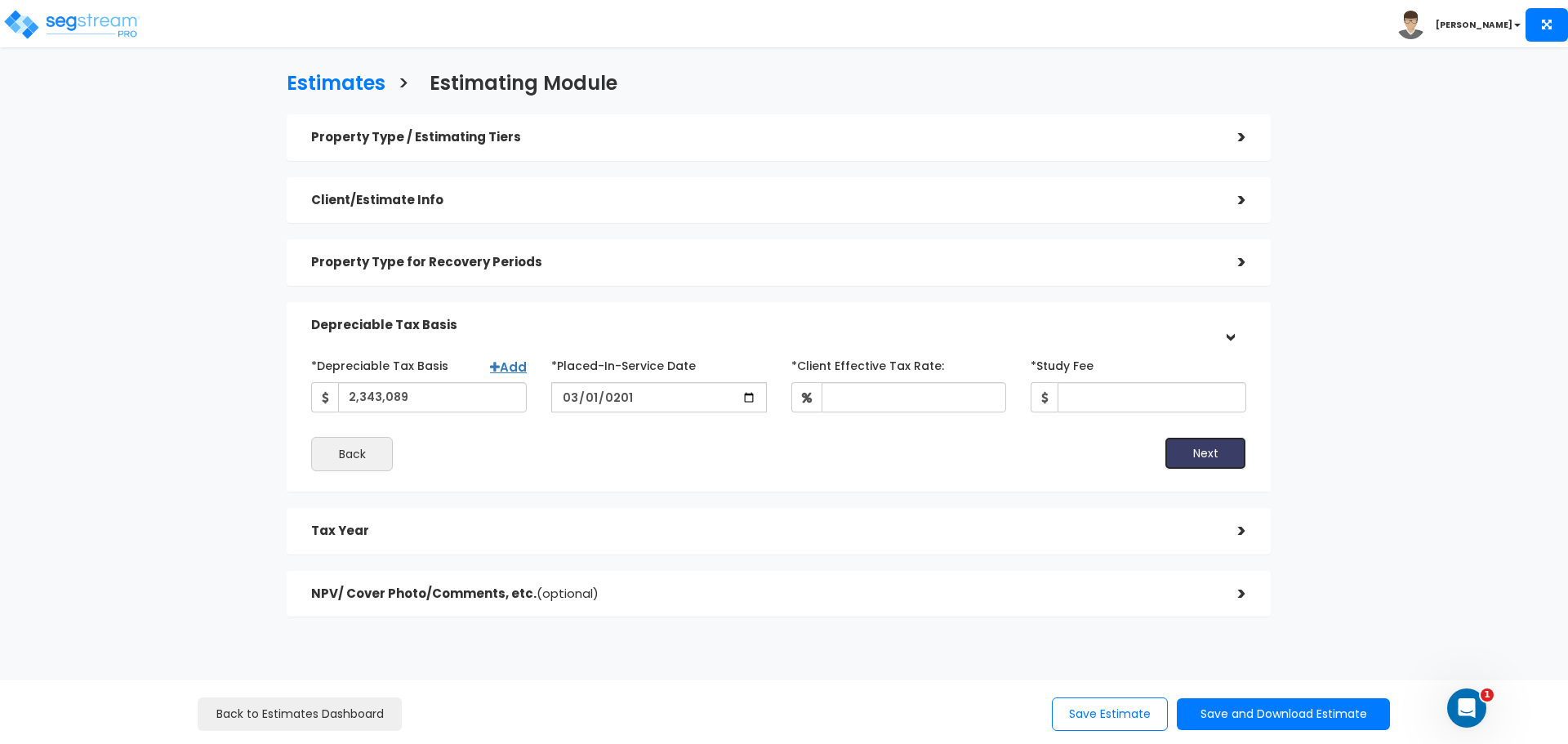
click at [1220, 455] on button "Next" at bounding box center [1205, 453] width 82 height 32
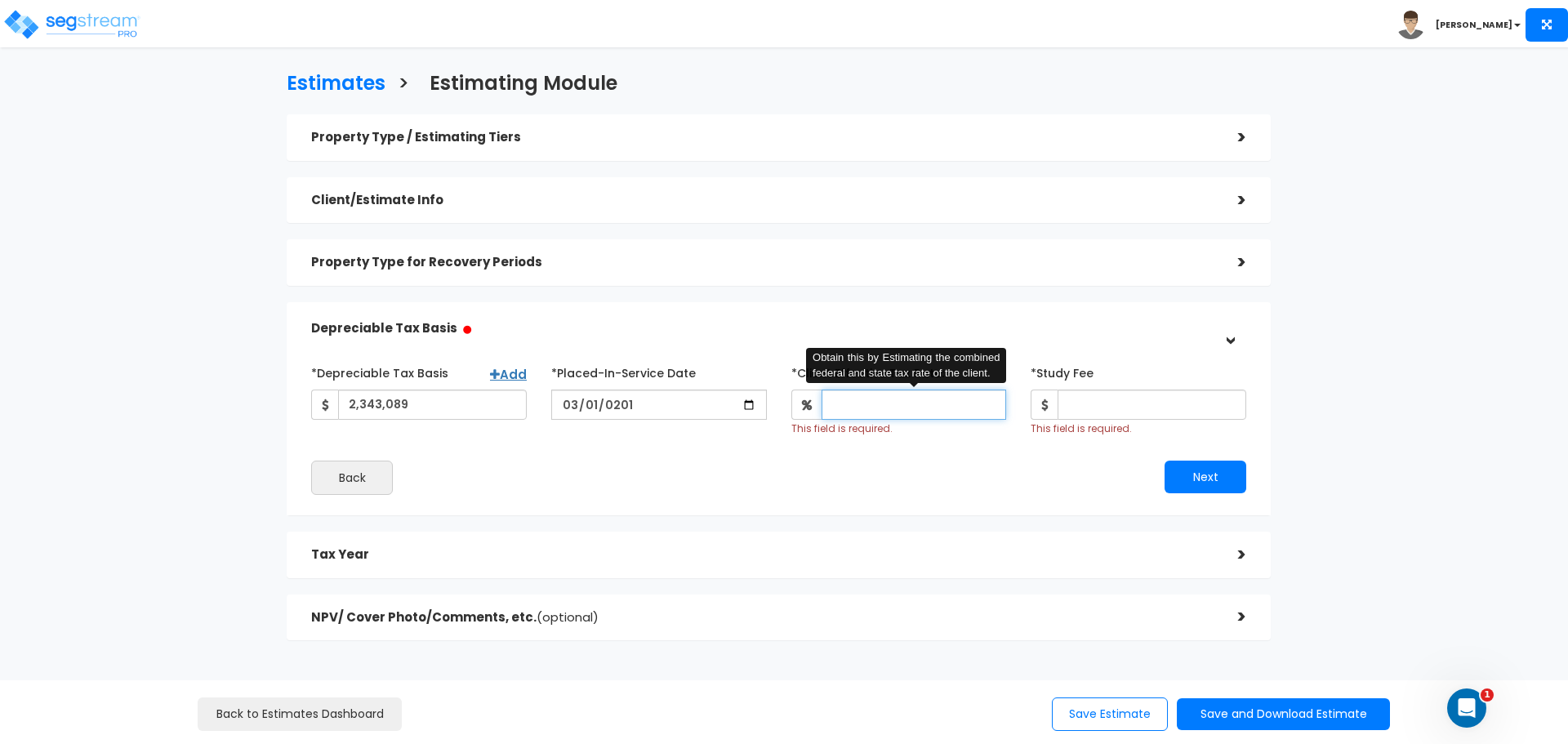
click at [935, 417] on input "*Client Effective Tax Rate:" at bounding box center [914, 405] width 185 height 31
type input "37"
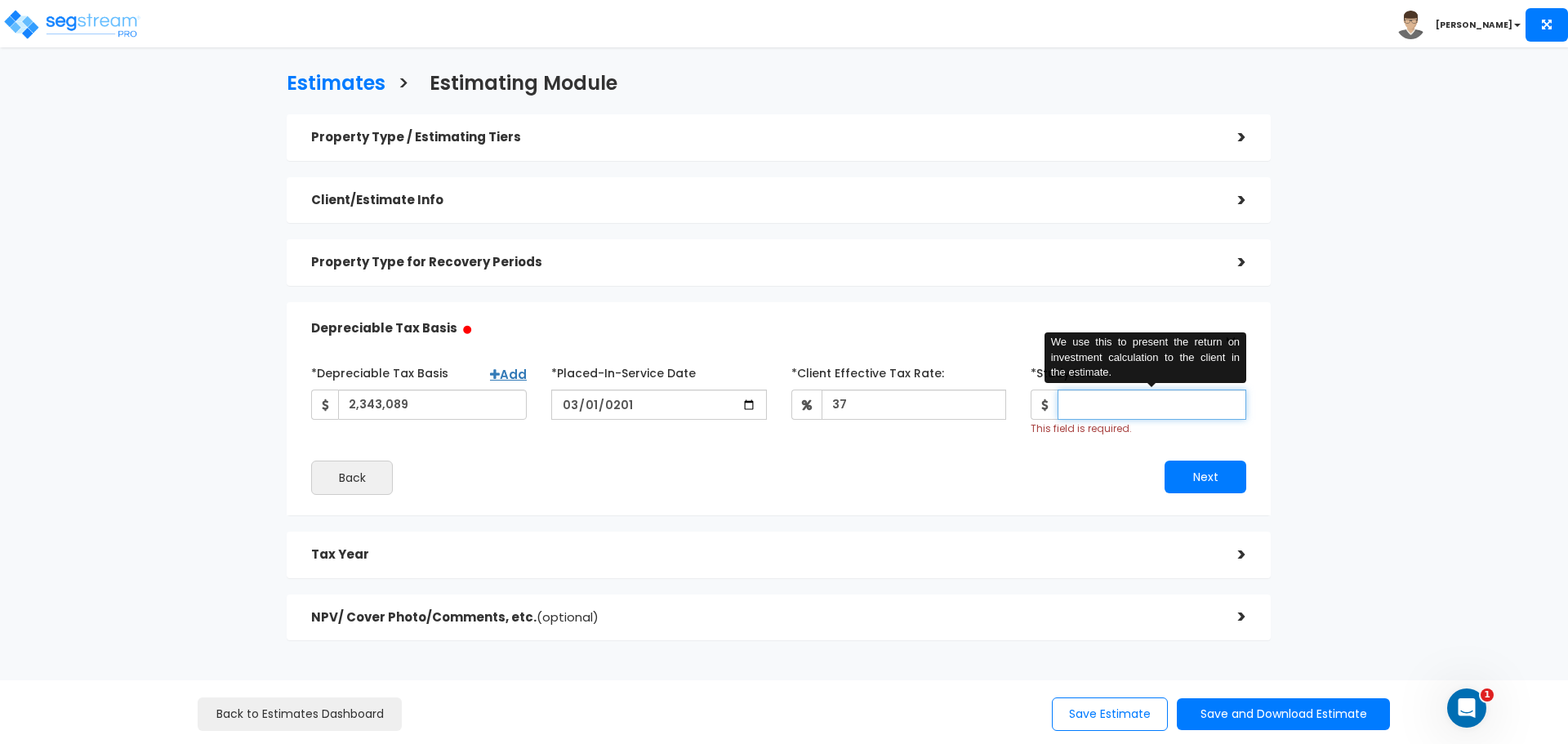
click at [1098, 405] on input "*Study Fee" at bounding box center [1152, 405] width 189 height 31
type input "6,000"
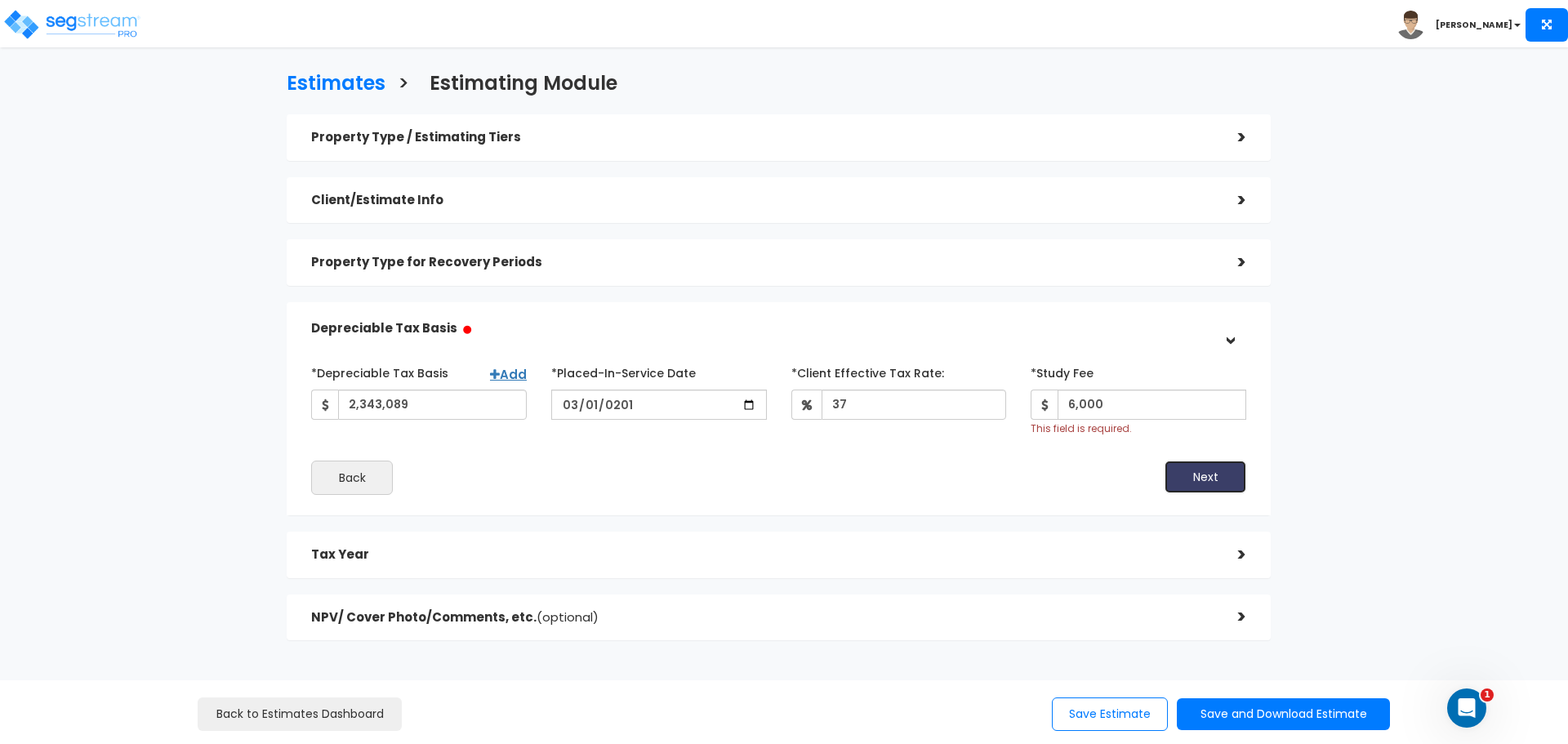
click at [1192, 470] on button "Next" at bounding box center [1205, 477] width 82 height 32
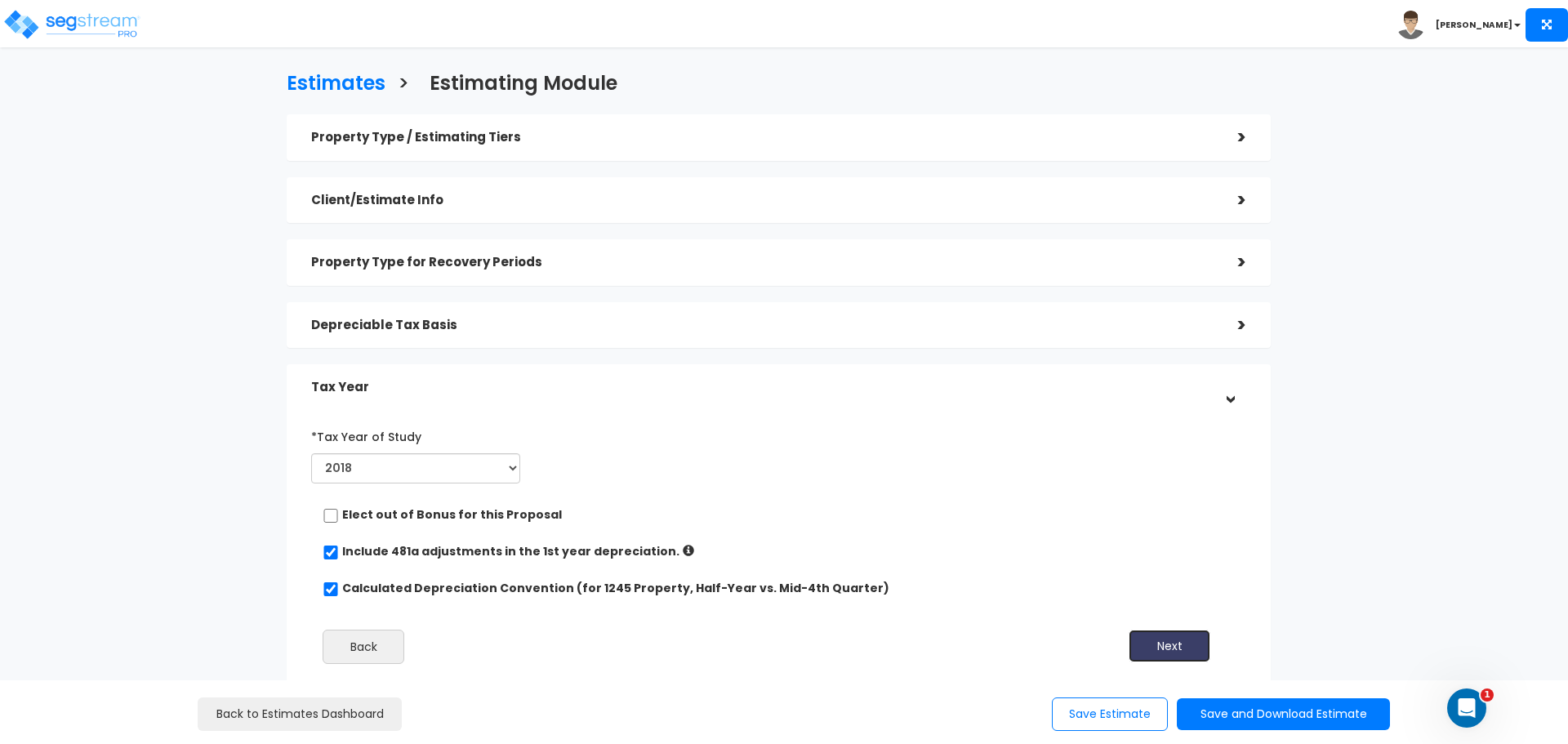
click at [1192, 639] on button "Next" at bounding box center [1169, 646] width 82 height 32
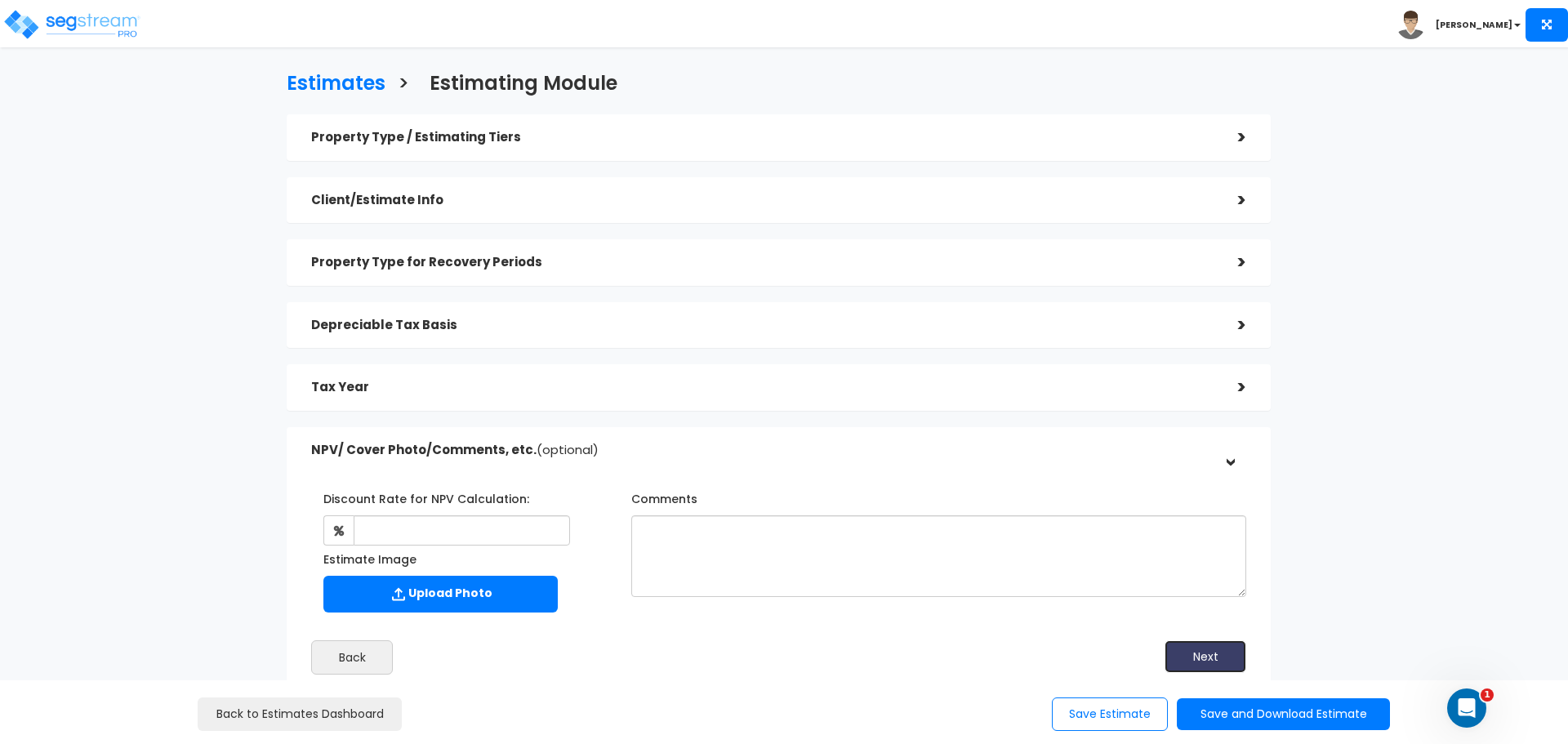
click at [1195, 649] on button "Next" at bounding box center [1205, 656] width 82 height 32
click at [1213, 660] on button "Next" at bounding box center [1205, 656] width 82 height 32
click at [1286, 721] on button "Save and Download Estimate" at bounding box center [1283, 714] width 213 height 31
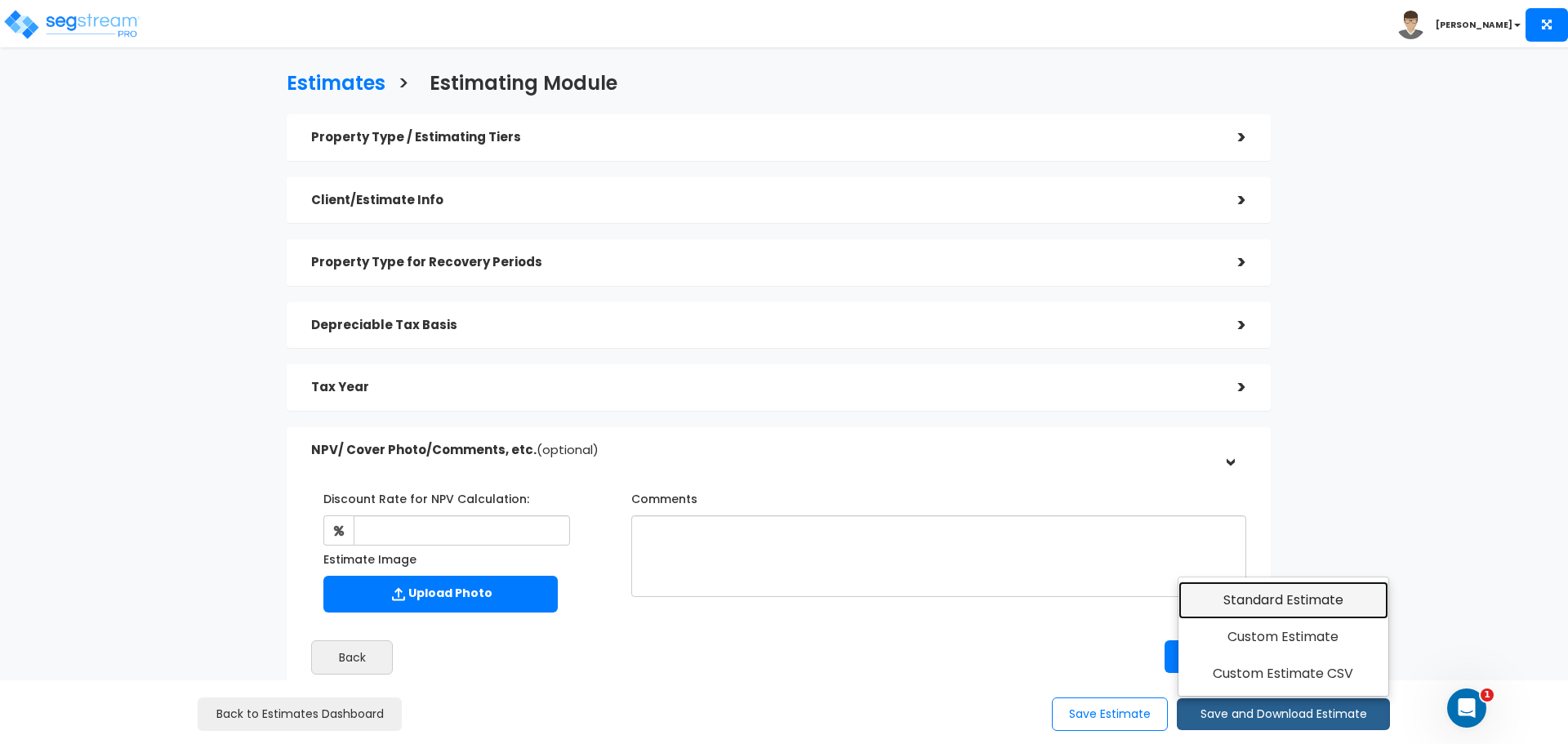
click at [1285, 595] on link "Standard Estimate" at bounding box center [1283, 600] width 210 height 37
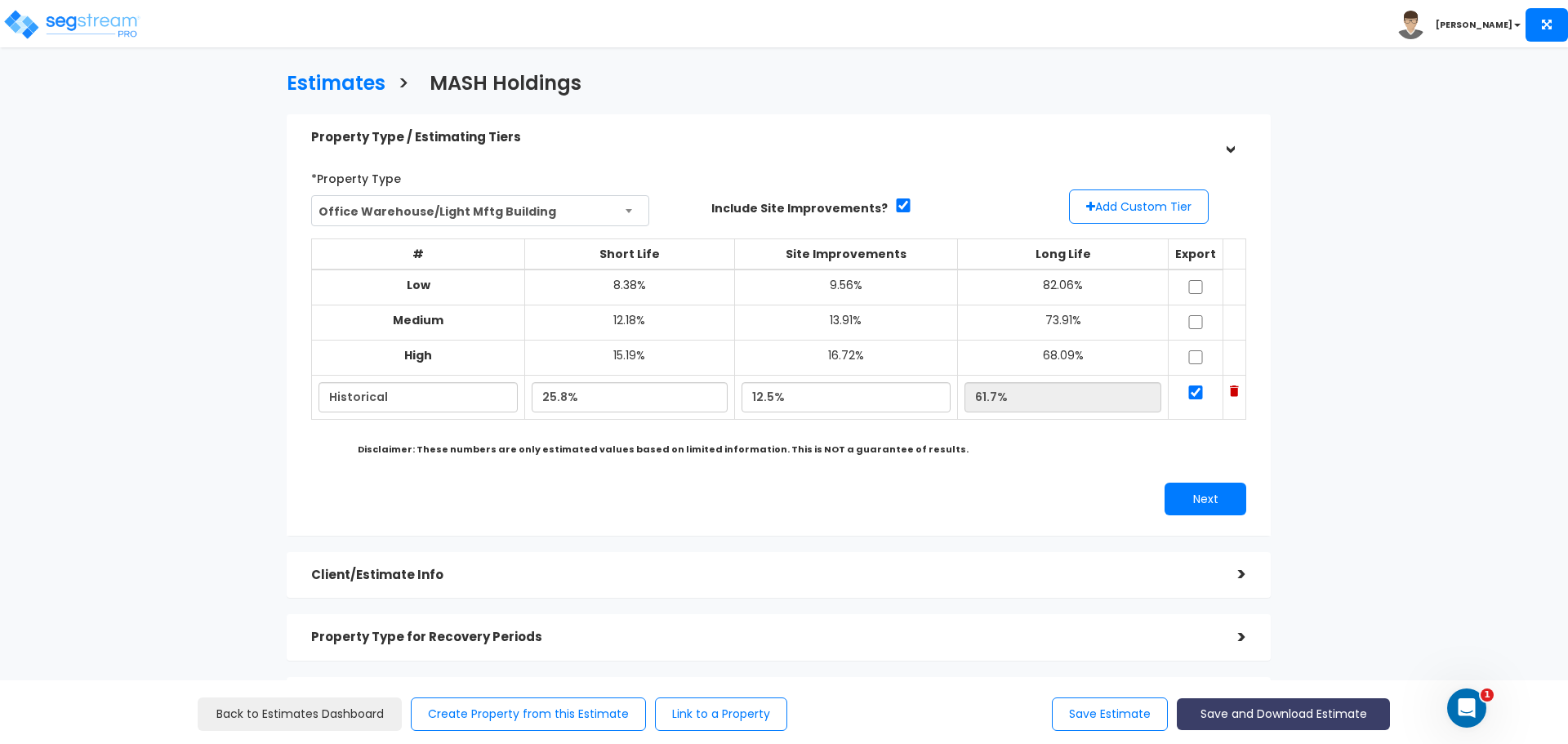
click at [1315, 716] on button "Save and Download Estimate" at bounding box center [1283, 714] width 213 height 31
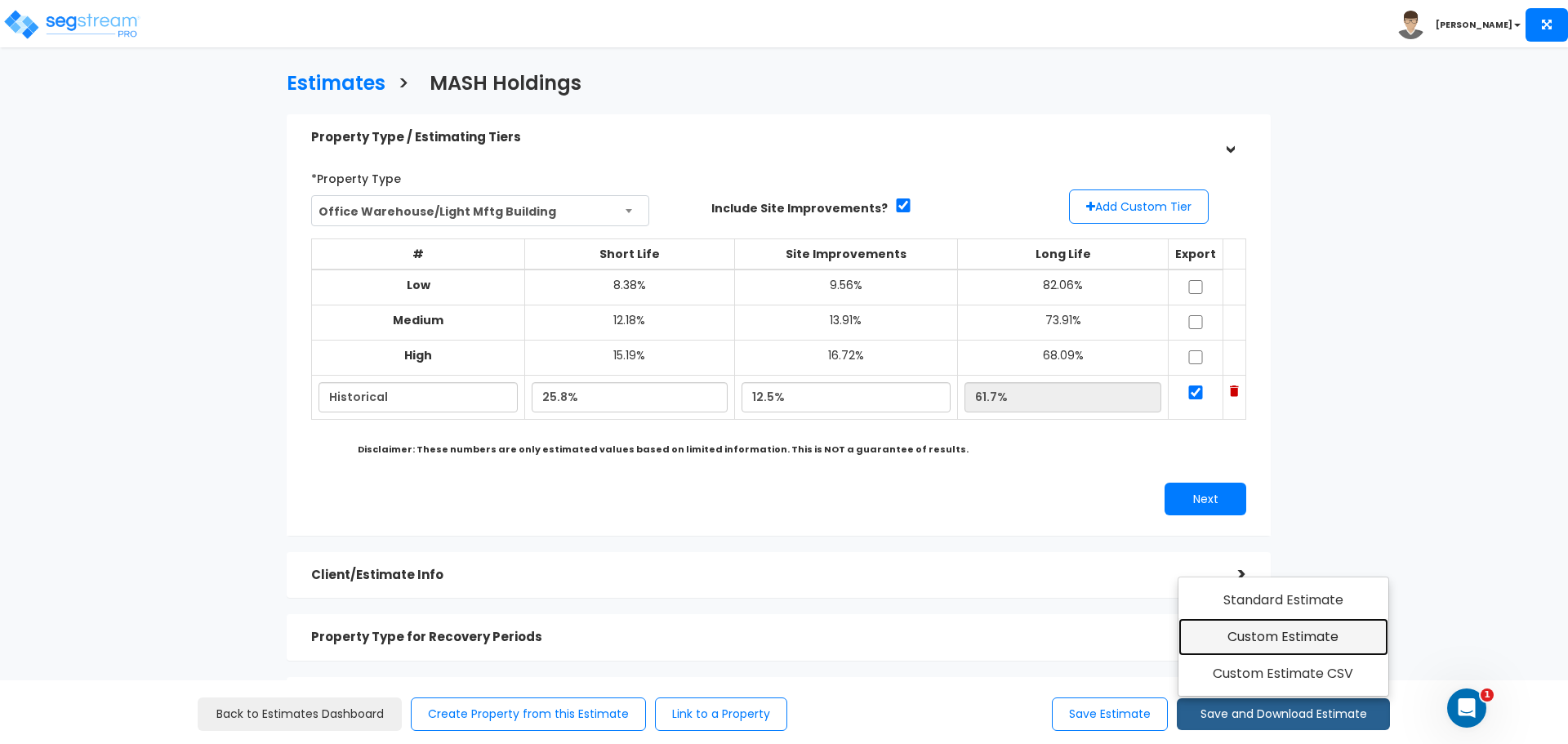
click at [1334, 638] on link "Custom Estimate" at bounding box center [1283, 637] width 210 height 37
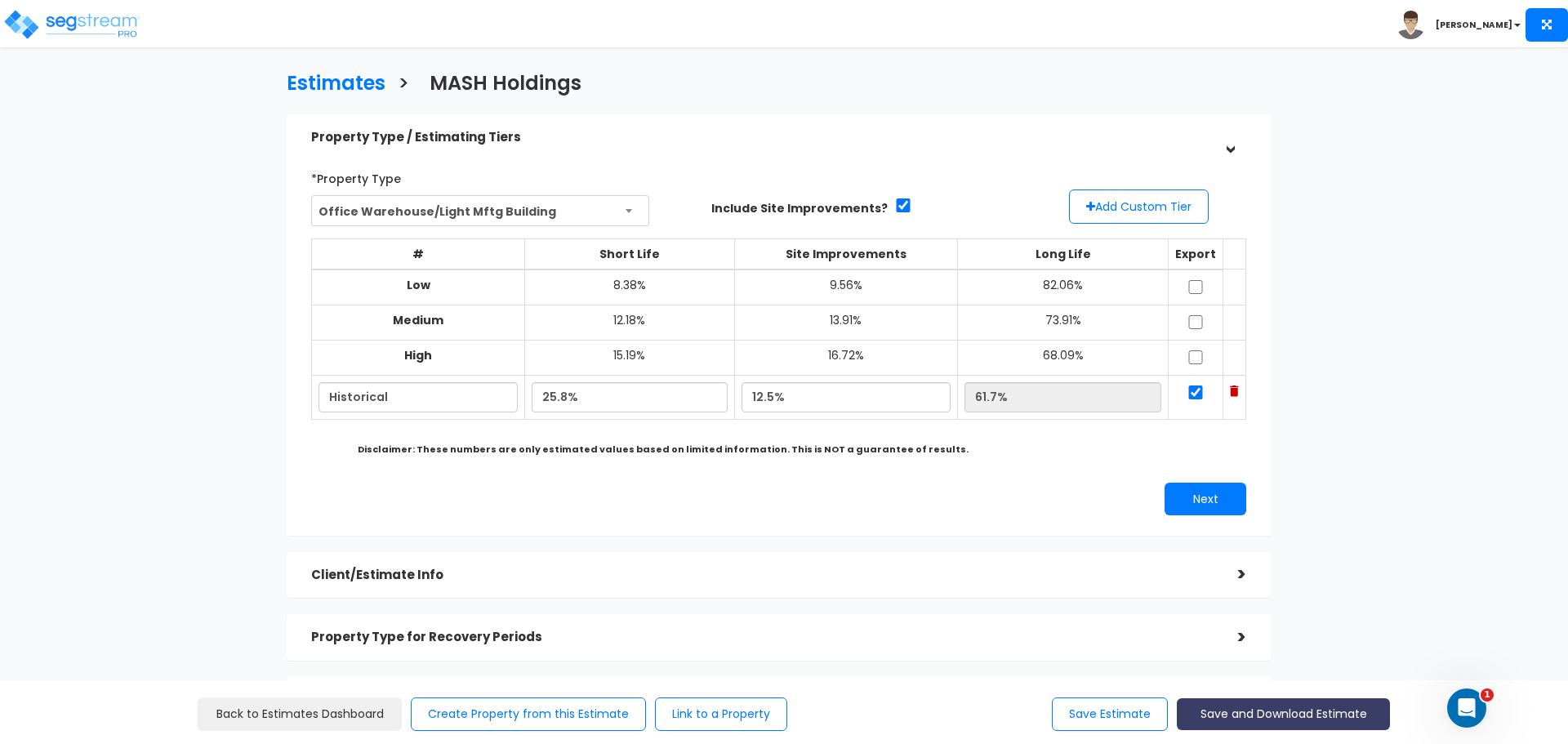
click at [1291, 724] on button "Save and Download Estimate" at bounding box center [1283, 714] width 213 height 31
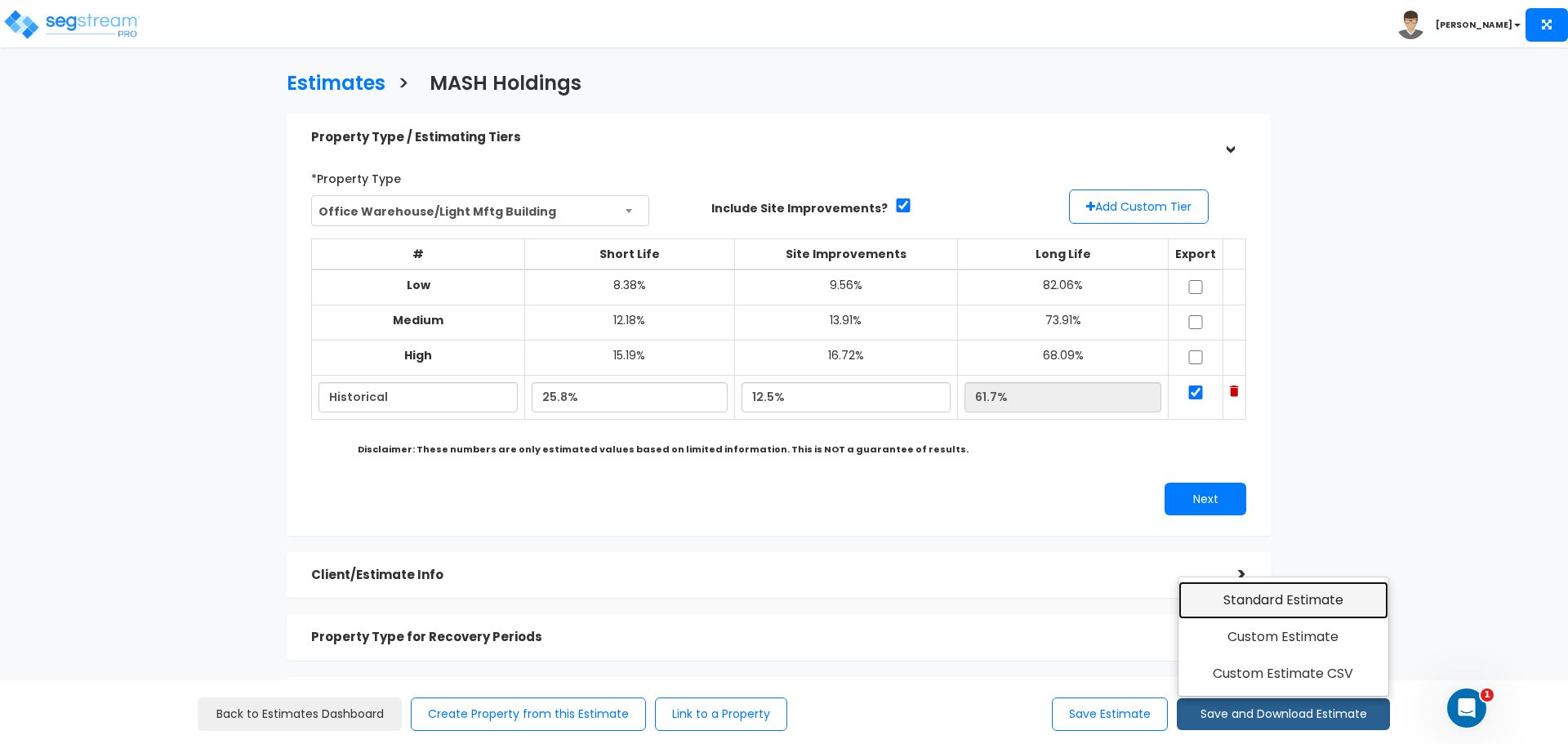
click at [1306, 593] on link "Standard Estimate" at bounding box center [1283, 600] width 210 height 37
